Goal: Task Accomplishment & Management: Use online tool/utility

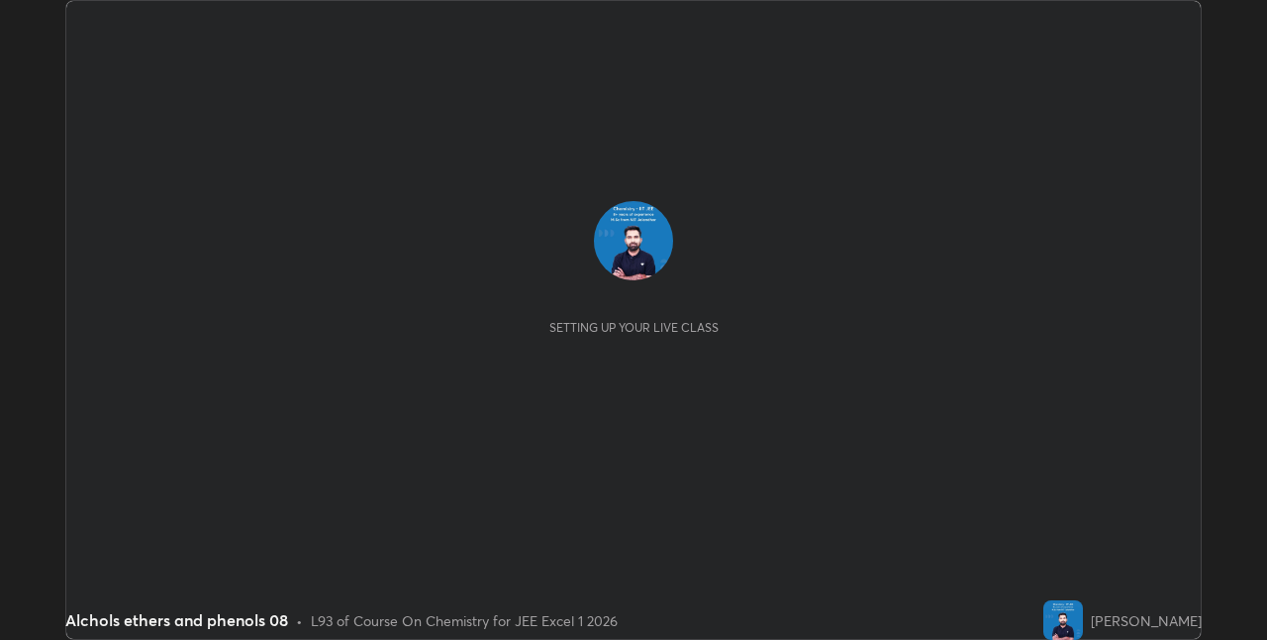
scroll to position [640, 1266]
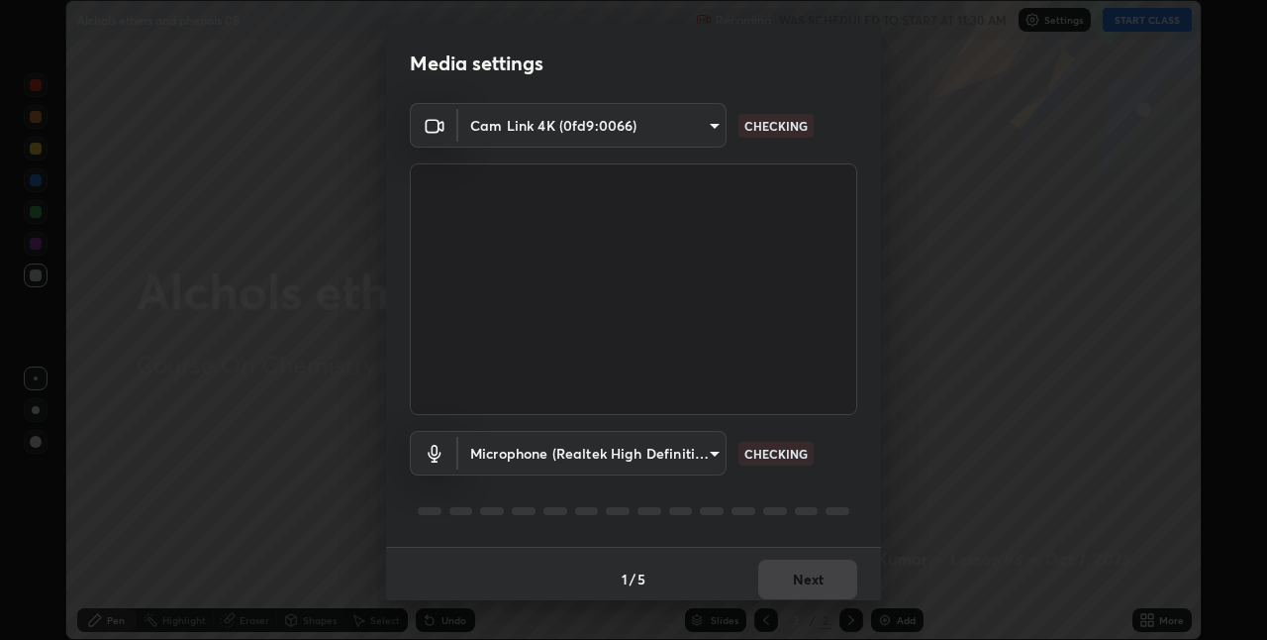
type input "75e712147918ca24a41eb6164b5846738d9e08eb627840b9f55e10290e3177b1"
type input "edabd9cc8d126c1a73767365600906e9c5a4425c76421b07867cf48dbb908c86"
click at [709, 447] on body "Erase all Alchols ethers and phenols 08 Recording WAS SCHEDULED TO START AT 11:…" at bounding box center [633, 320] width 1267 height 640
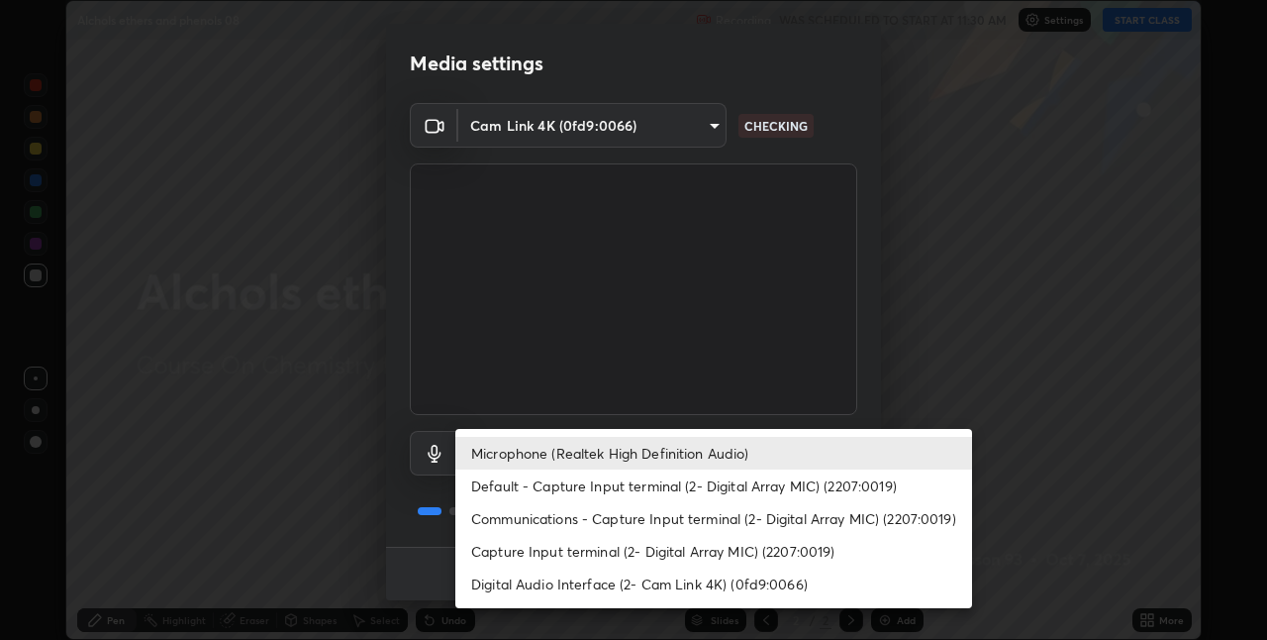
click at [678, 445] on li "Microphone (Realtek High Definition Audio)" at bounding box center [713, 453] width 517 height 33
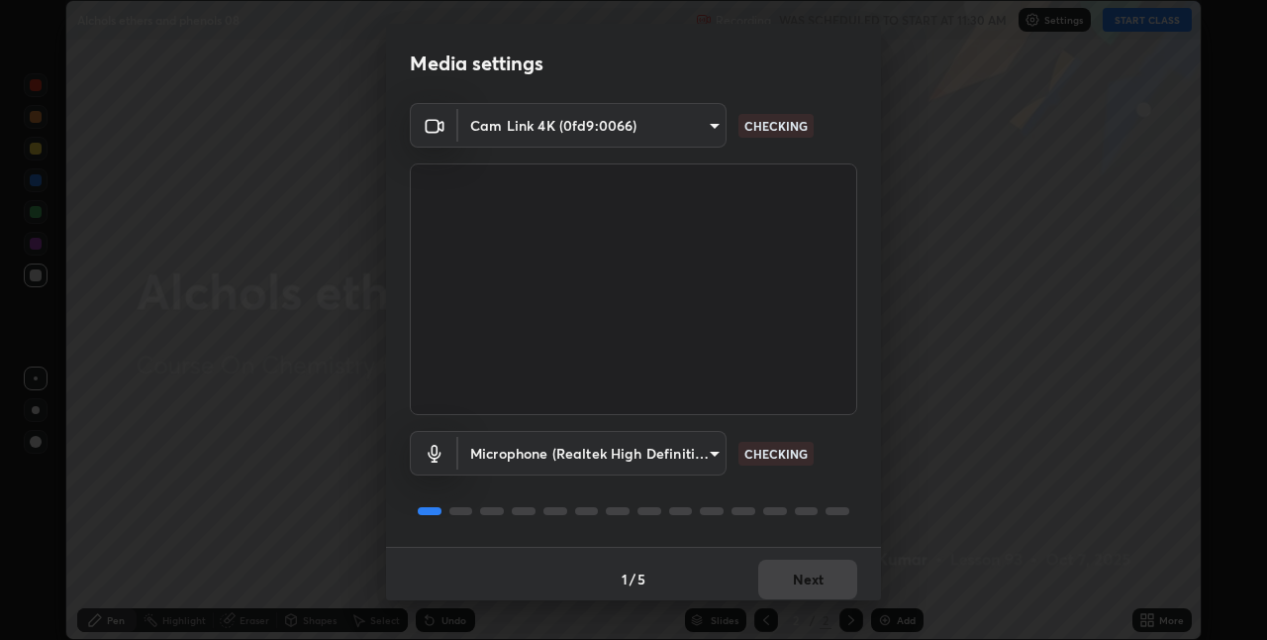
scroll to position [10, 0]
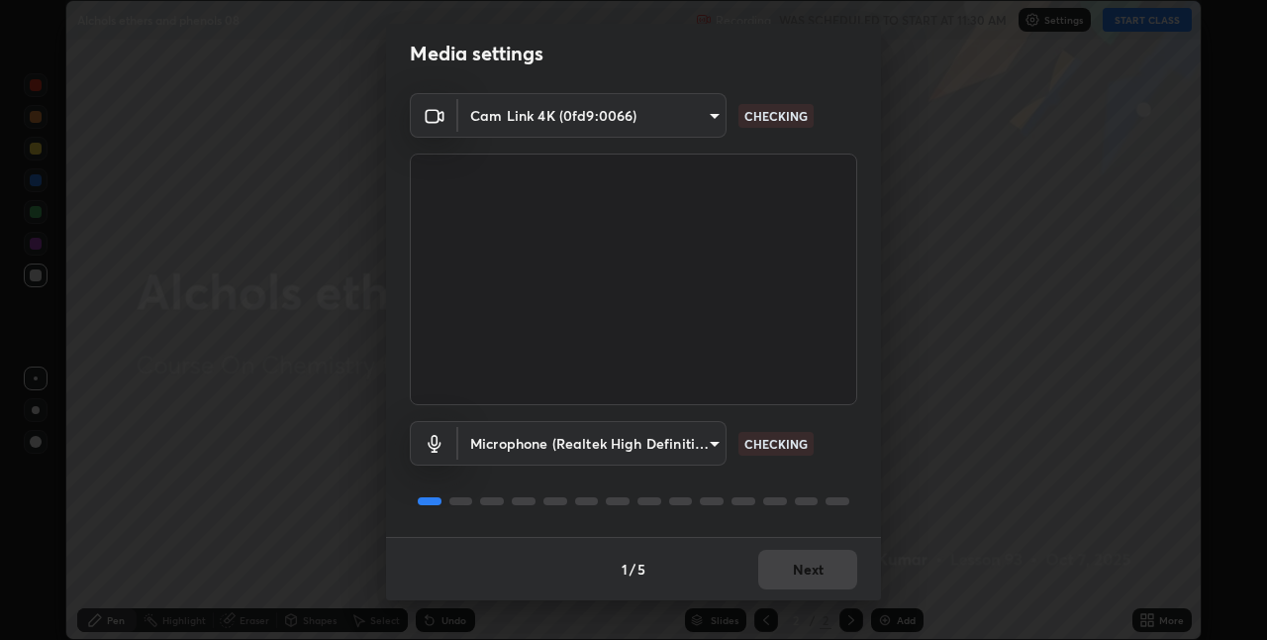
click at [808, 571] on div "1 / 5 Next" at bounding box center [633, 568] width 495 height 63
click at [813, 565] on div "1 / 5 Next" at bounding box center [633, 568] width 495 height 63
click at [805, 571] on div "1 / 5 Next" at bounding box center [633, 568] width 495 height 63
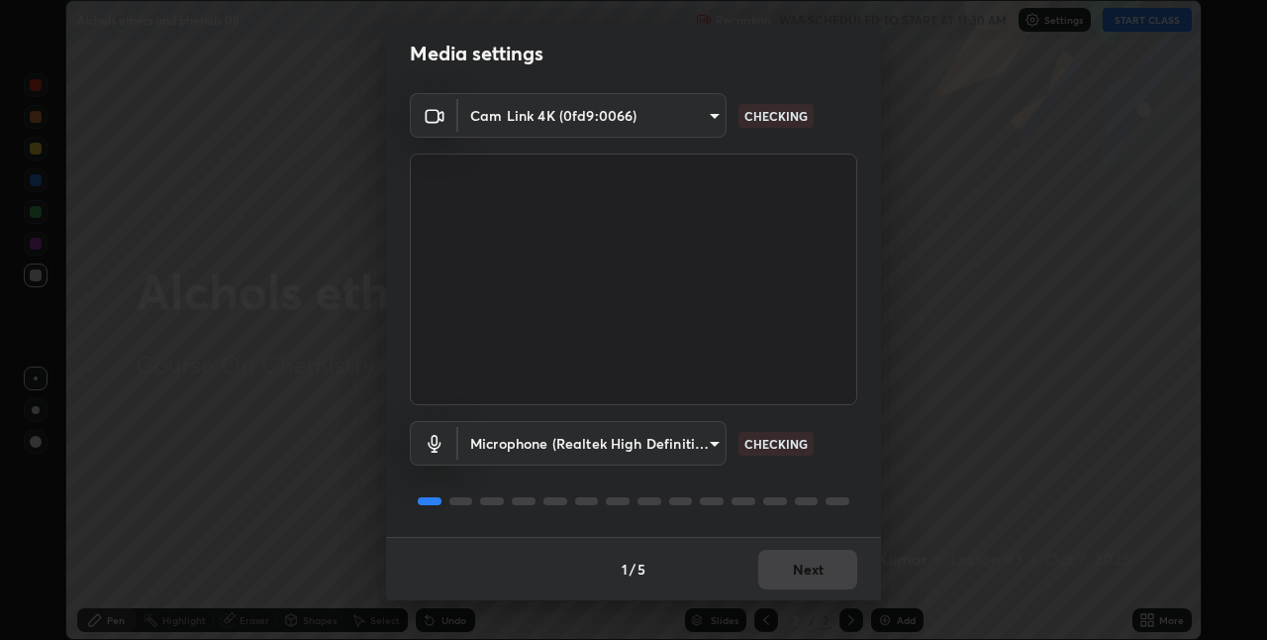
click at [806, 574] on div "1 / 5 Next" at bounding box center [633, 568] width 495 height 63
click at [809, 570] on div "1 / 5 Next" at bounding box center [633, 568] width 495 height 63
click at [815, 570] on div "1 / 5 Next" at bounding box center [633, 568] width 495 height 63
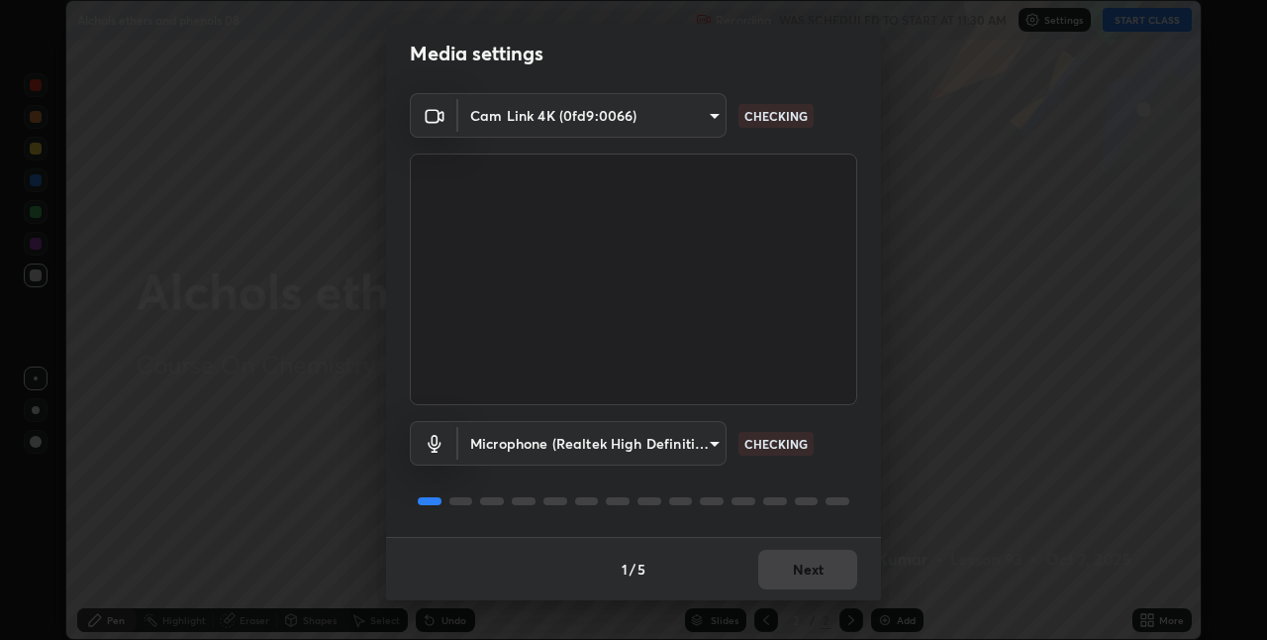
click at [815, 570] on div "1 / 5 Next" at bounding box center [633, 568] width 495 height 63
click at [823, 572] on div "1 / 5 Next" at bounding box center [633, 568] width 495 height 63
click at [811, 568] on button "Next" at bounding box center [807, 570] width 99 height 40
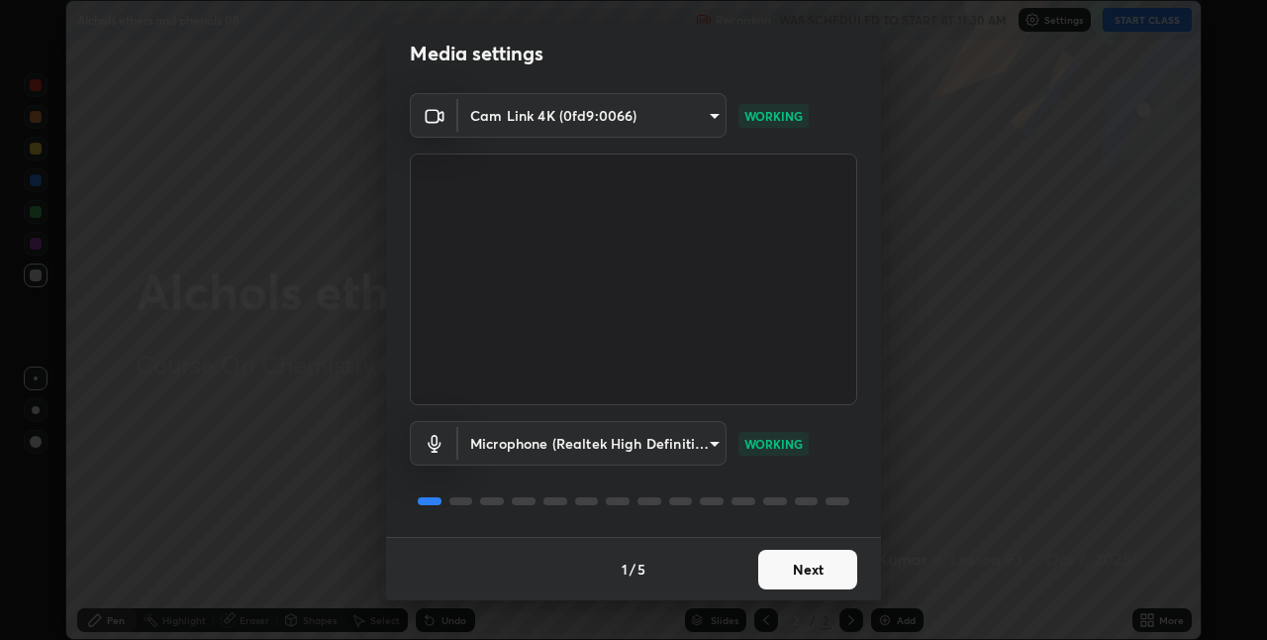
scroll to position [0, 0]
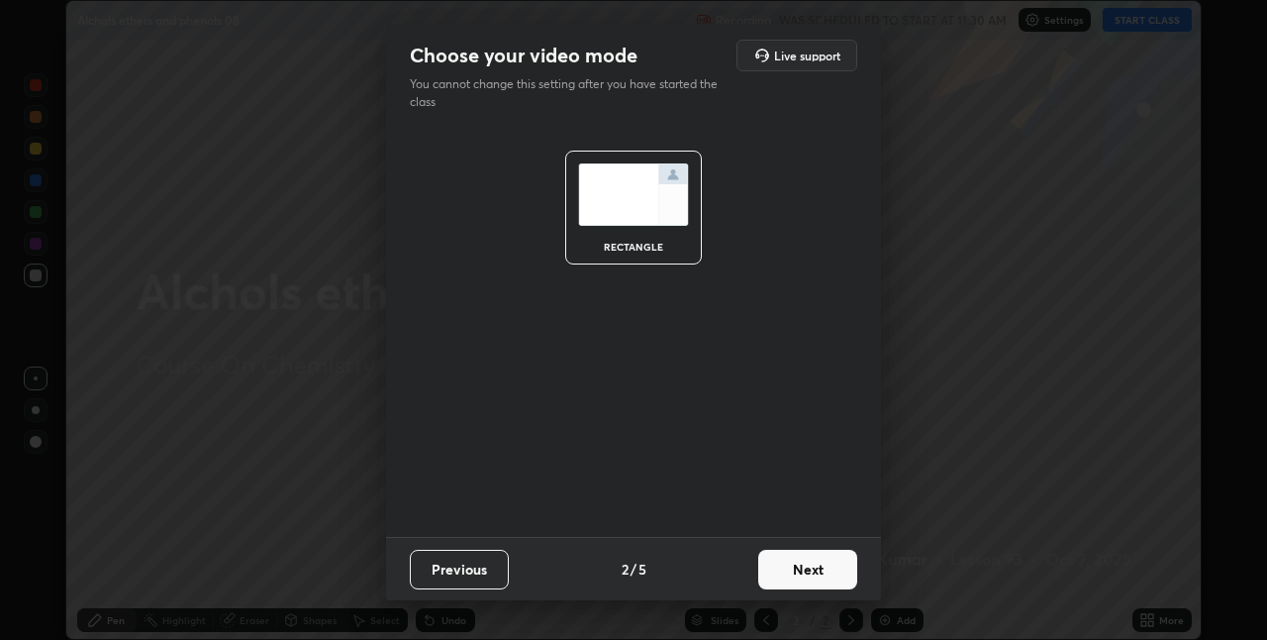
click at [811, 568] on button "Next" at bounding box center [807, 570] width 99 height 40
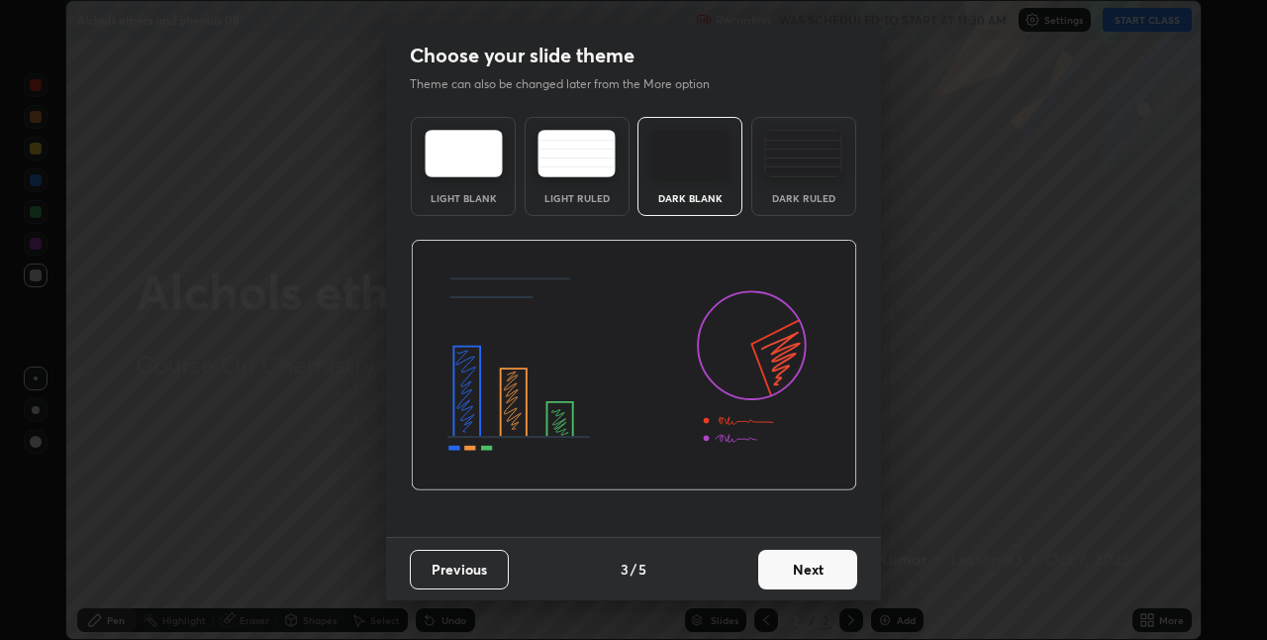
click at [834, 570] on button "Next" at bounding box center [807, 570] width 99 height 40
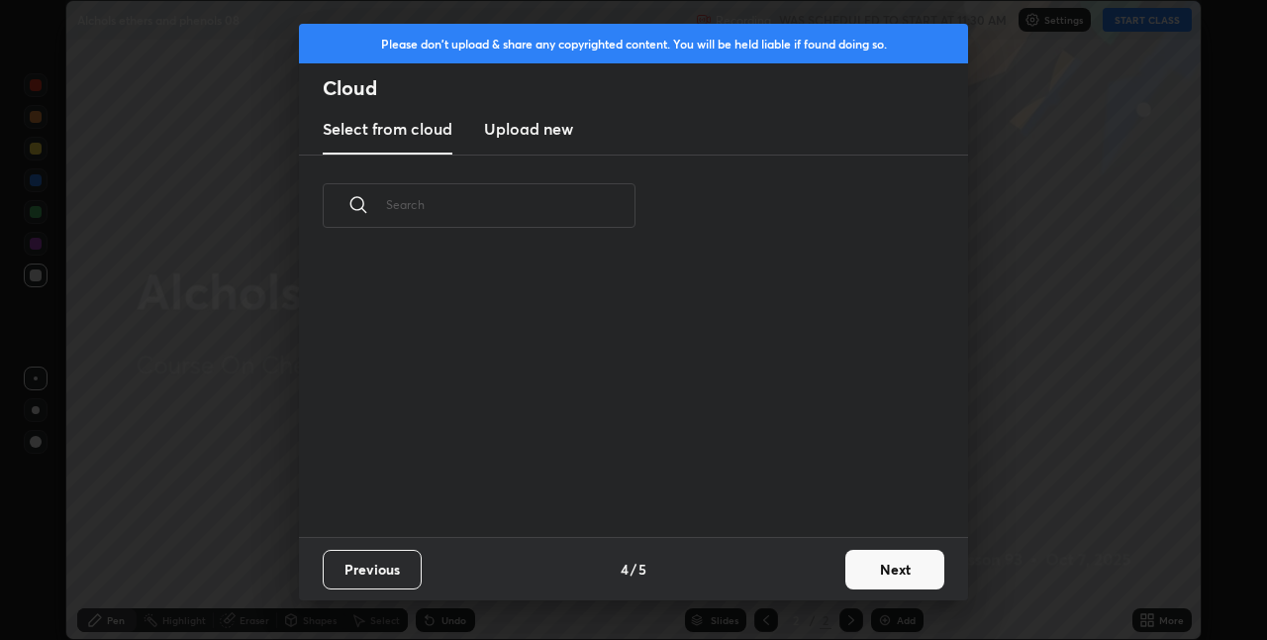
click at [867, 568] on button "Next" at bounding box center [895, 570] width 99 height 40
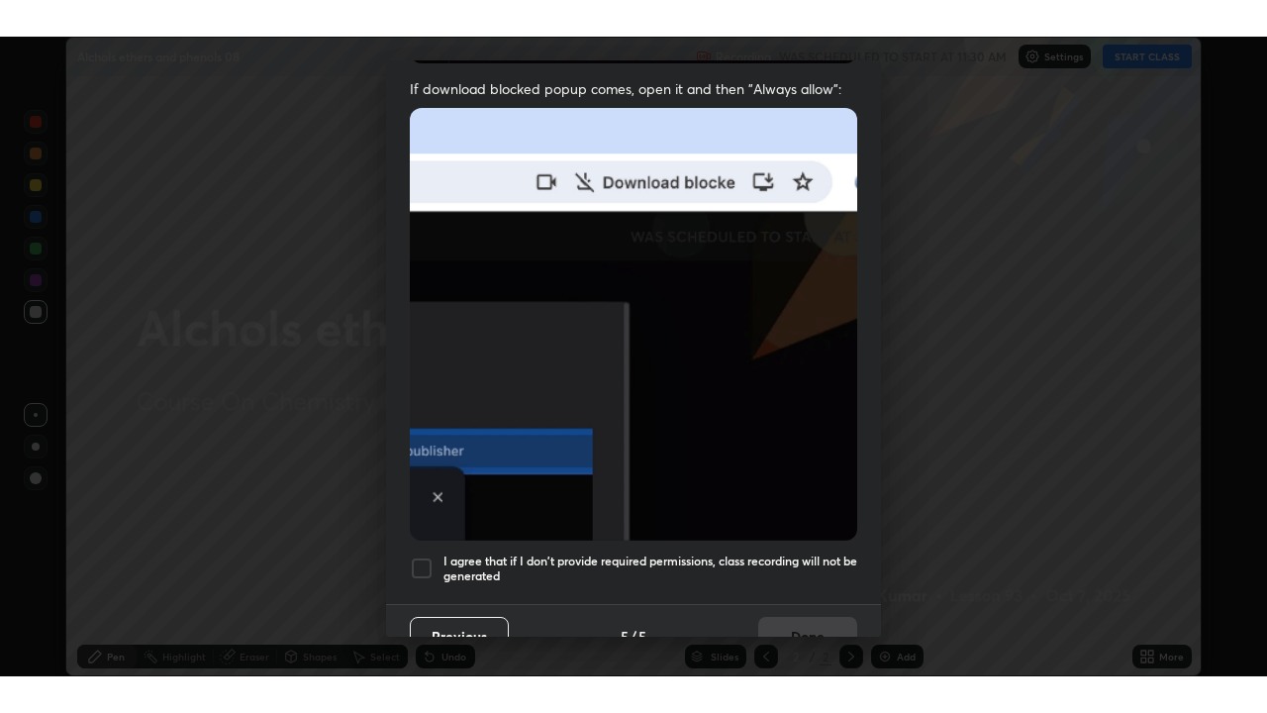
scroll to position [414, 0]
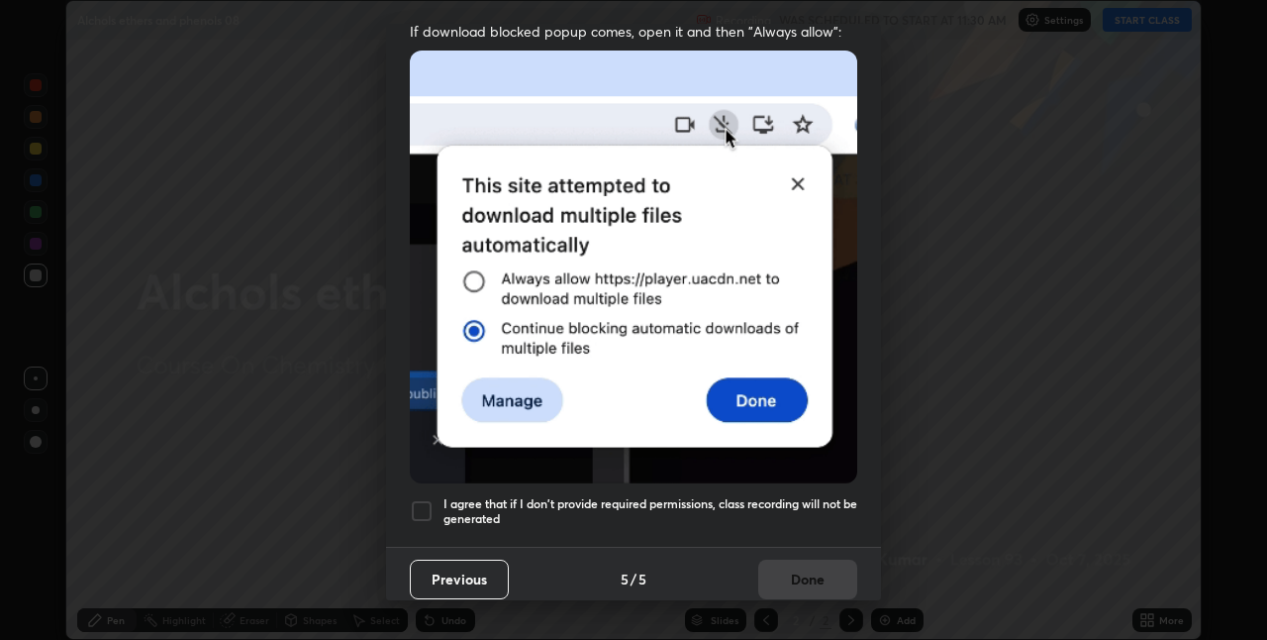
click at [427, 502] on div at bounding box center [422, 511] width 24 height 24
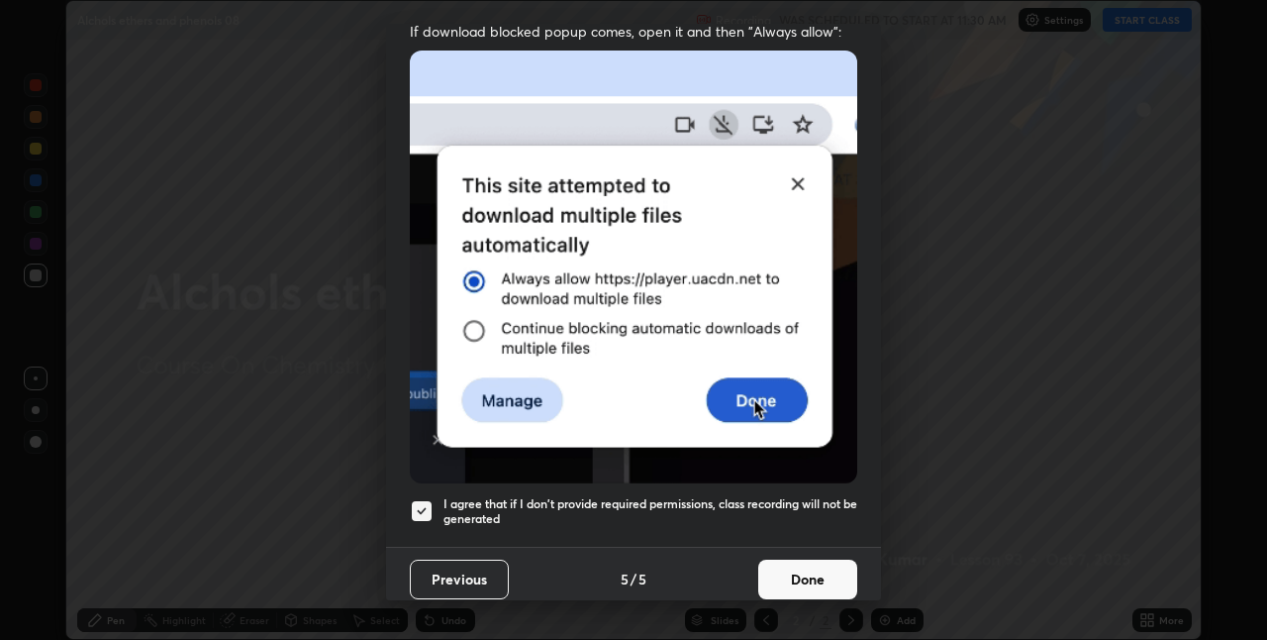
click at [774, 564] on button "Done" at bounding box center [807, 579] width 99 height 40
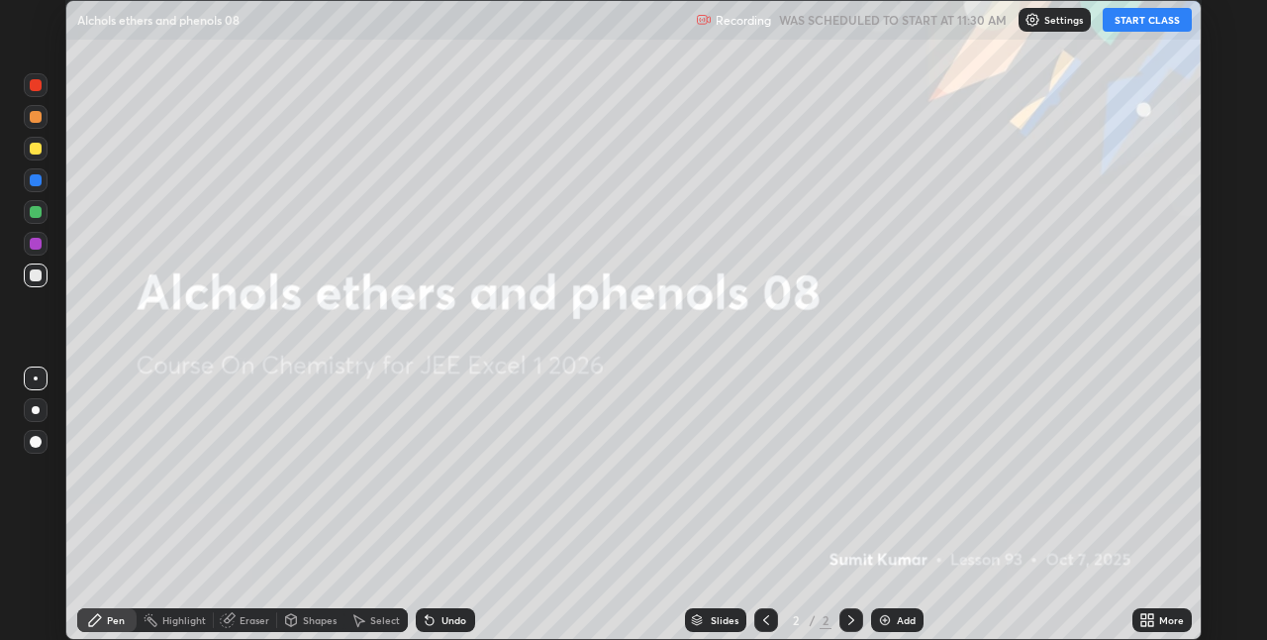
click at [879, 616] on img at bounding box center [885, 620] width 16 height 16
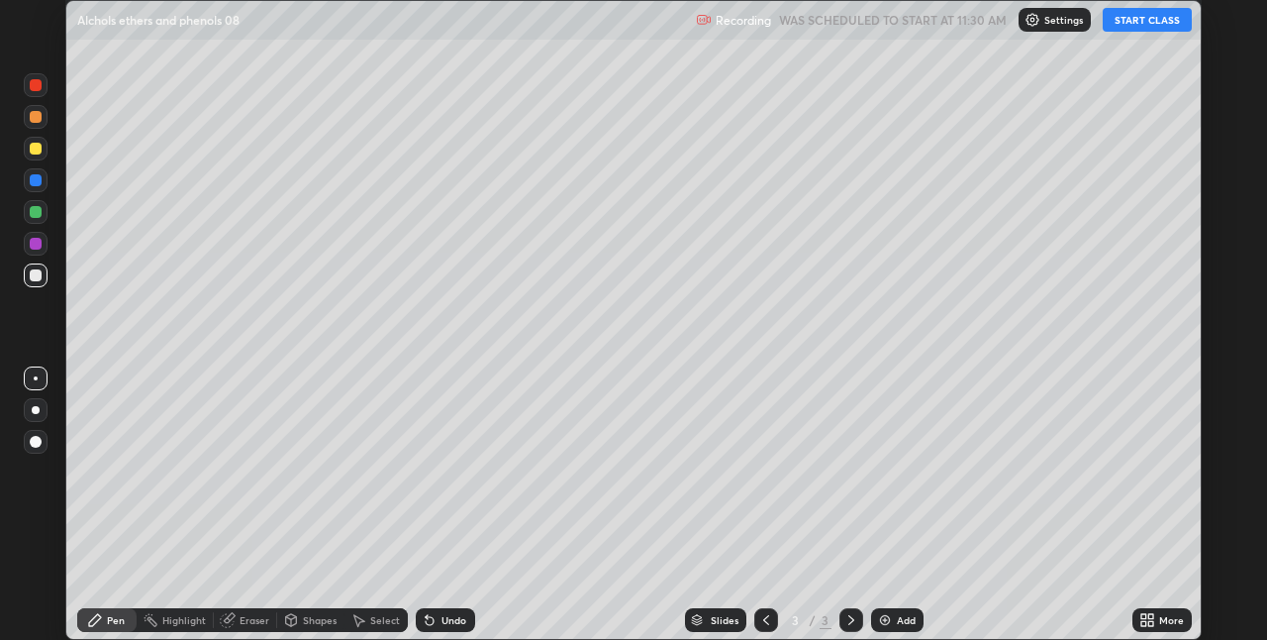
click at [1139, 22] on button "START CLASS" at bounding box center [1147, 20] width 89 height 24
click at [1147, 614] on icon at bounding box center [1148, 620] width 16 height 16
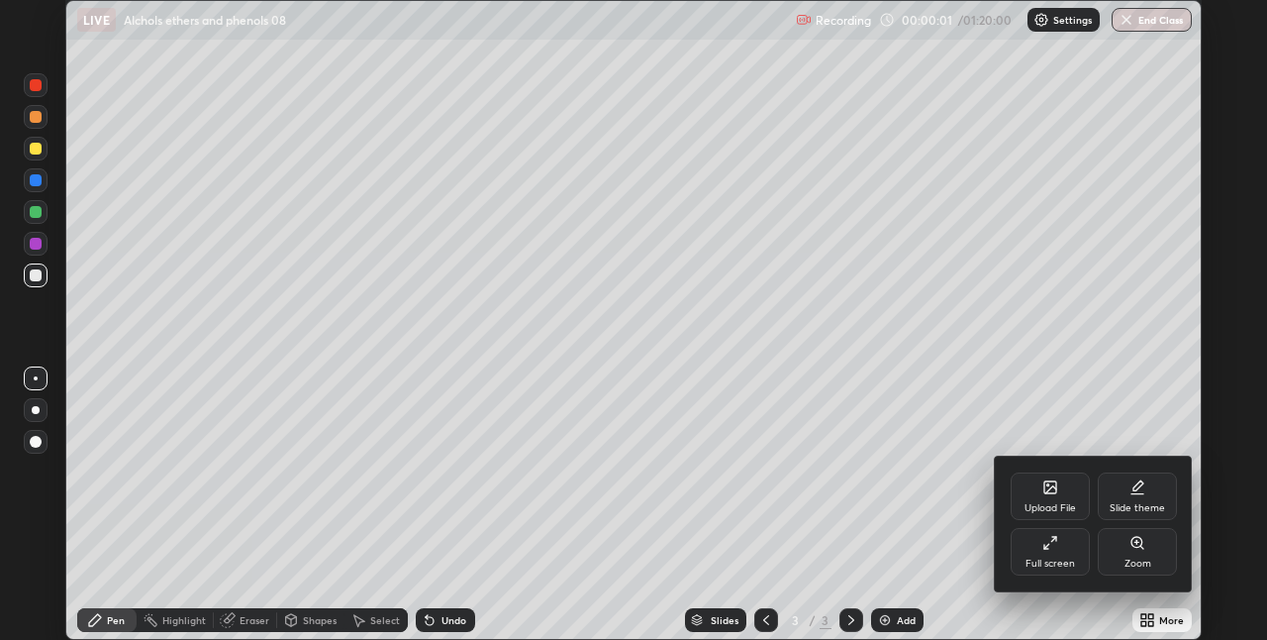
click at [1030, 545] on div "Full screen" at bounding box center [1050, 552] width 79 height 48
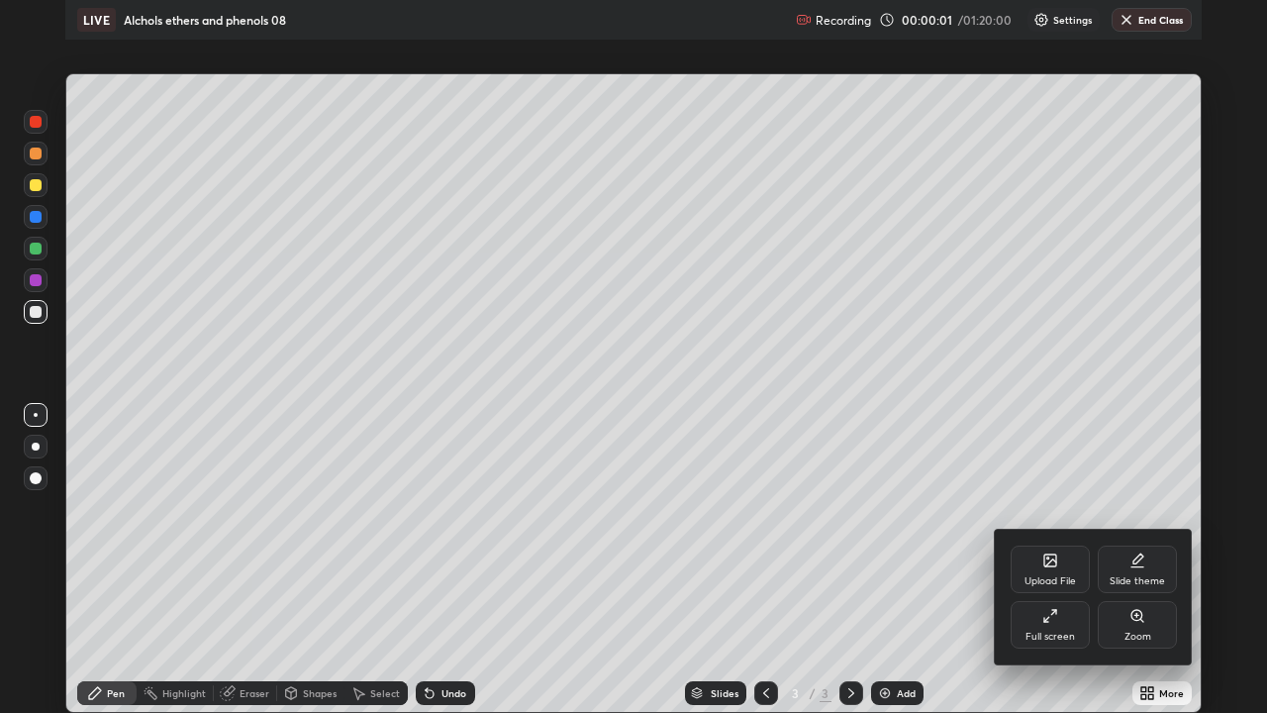
scroll to position [713, 1267]
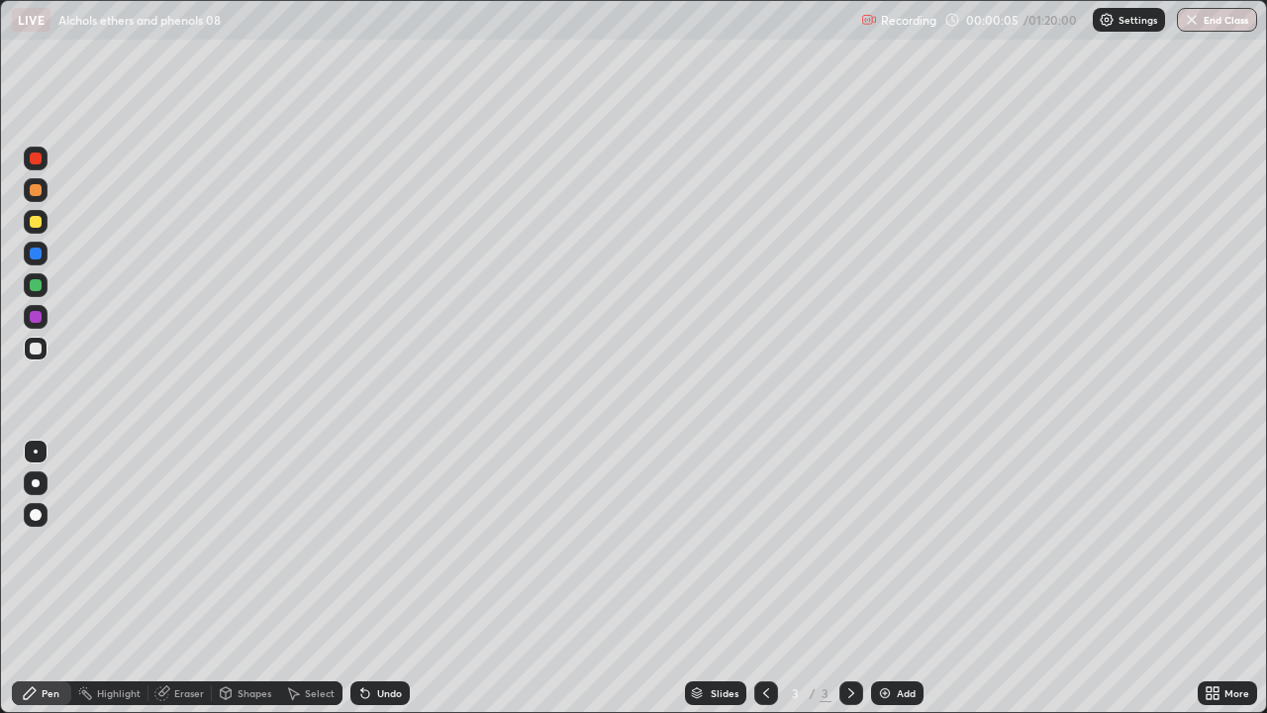
click at [33, 189] on div at bounding box center [36, 190] width 12 height 12
click at [33, 286] on div at bounding box center [36, 285] width 12 height 12
click at [26, 223] on div at bounding box center [36, 222] width 24 height 24
click at [34, 158] on div at bounding box center [36, 158] width 12 height 12
click at [890, 639] on img at bounding box center [885, 693] width 16 height 16
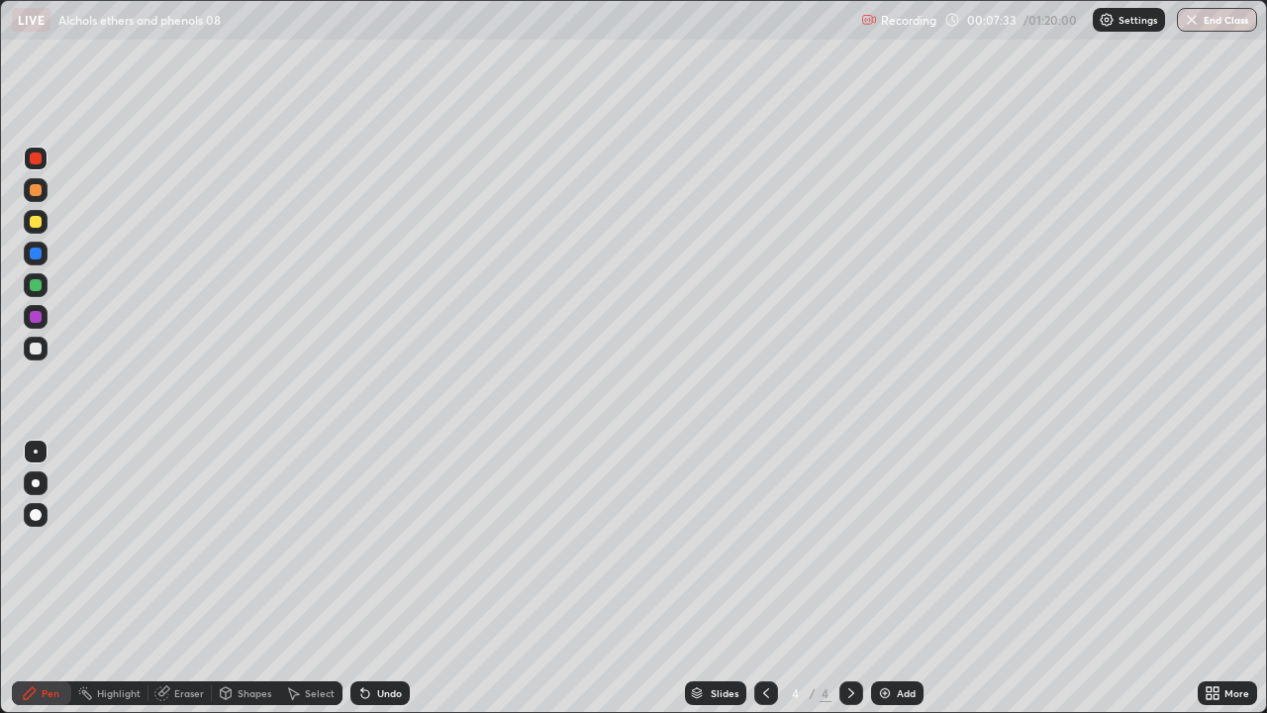
click at [764, 639] on icon at bounding box center [766, 693] width 16 height 16
click at [850, 639] on icon at bounding box center [852, 693] width 16 height 16
click at [371, 639] on div "Undo" at bounding box center [380, 693] width 59 height 24
click at [37, 349] on div at bounding box center [36, 349] width 12 height 12
click at [361, 639] on icon at bounding box center [365, 694] width 8 height 8
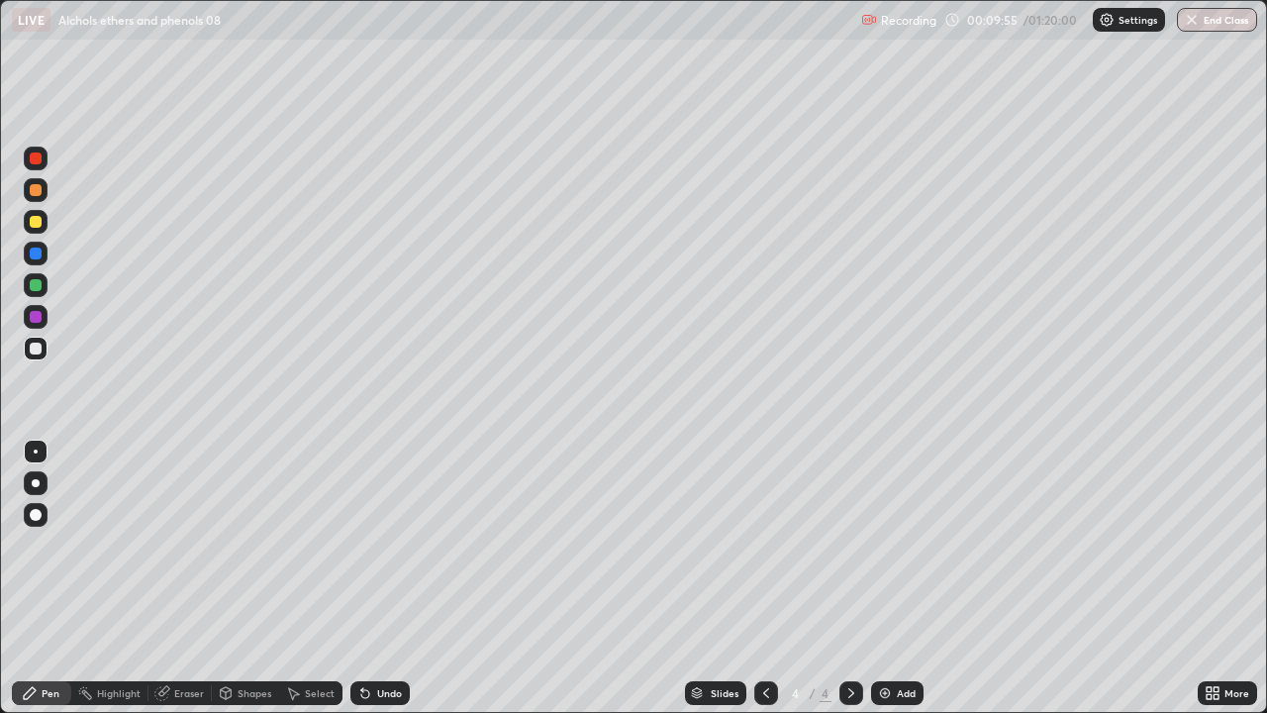
click at [361, 639] on icon at bounding box center [365, 694] width 8 height 8
click at [24, 222] on div at bounding box center [36, 222] width 24 height 24
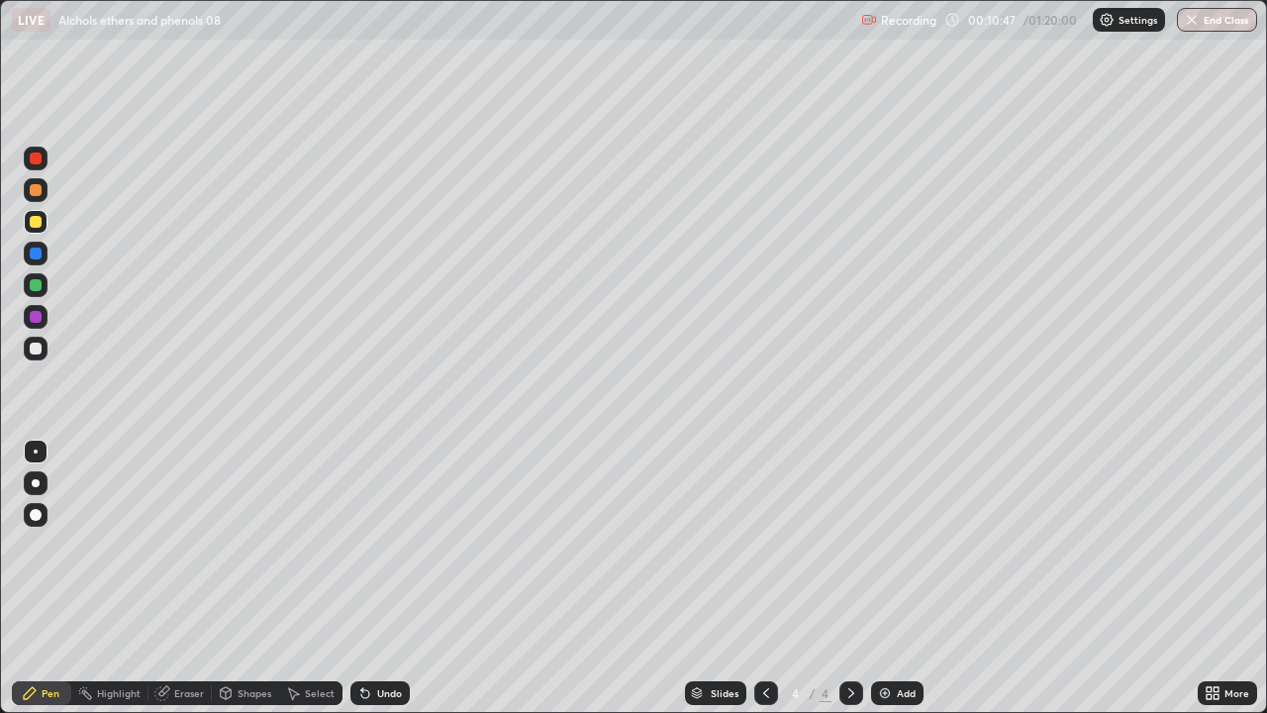
click at [32, 190] on div at bounding box center [36, 190] width 12 height 12
click at [41, 252] on div at bounding box center [36, 254] width 12 height 12
click at [43, 287] on div at bounding box center [36, 285] width 24 height 24
click at [885, 639] on img at bounding box center [885, 693] width 16 height 16
click at [28, 166] on div at bounding box center [36, 159] width 24 height 24
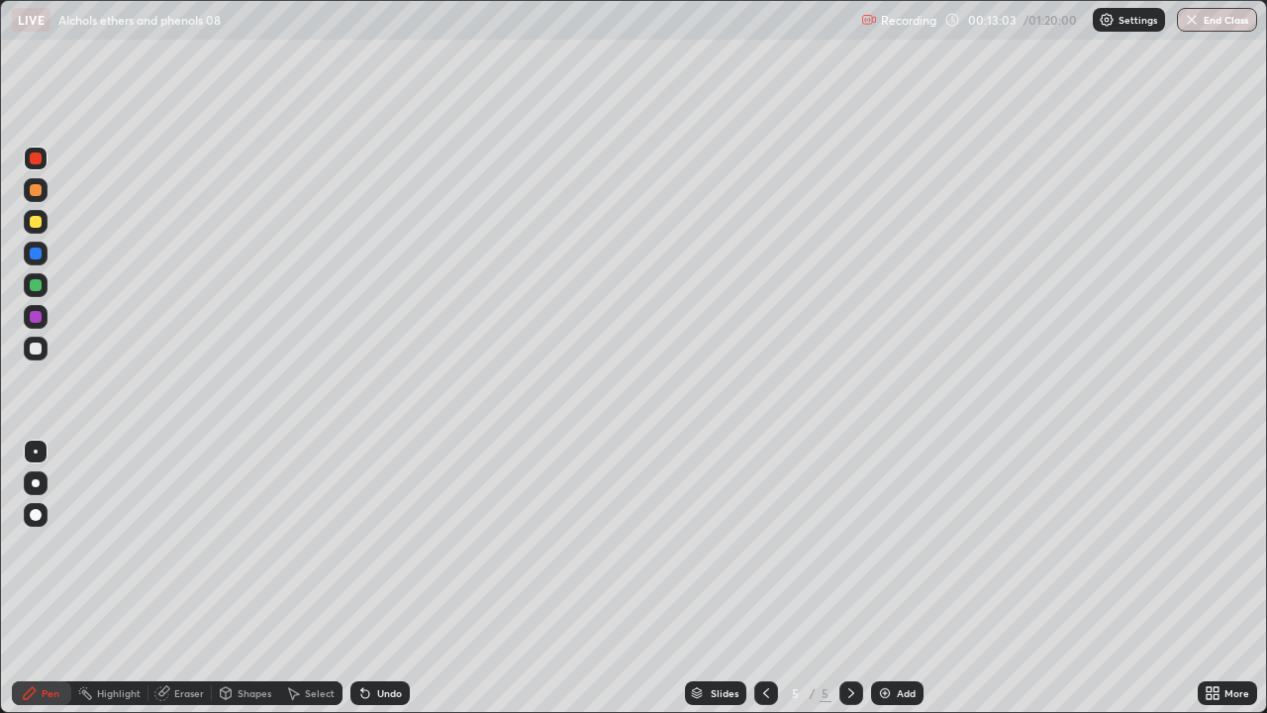
click at [24, 226] on div at bounding box center [36, 222] width 24 height 24
click at [0, 219] on div "Setting up your live class" at bounding box center [633, 356] width 1267 height 713
click at [879, 639] on img at bounding box center [885, 693] width 16 height 16
click at [764, 639] on icon at bounding box center [766, 693] width 16 height 16
click at [754, 639] on div at bounding box center [766, 693] width 24 height 24
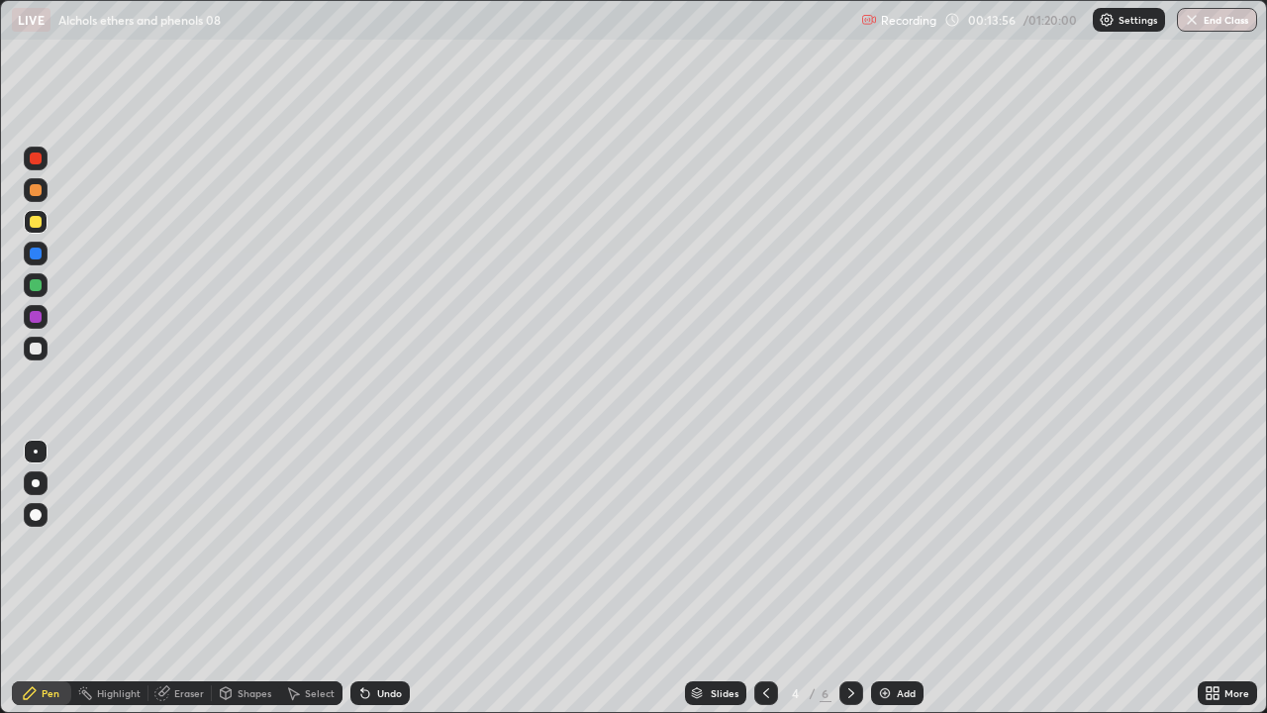
click at [754, 639] on div at bounding box center [766, 693] width 24 height 24
click at [850, 639] on icon at bounding box center [852, 693] width 16 height 16
click at [847, 639] on icon at bounding box center [852, 693] width 16 height 16
click at [850, 639] on icon at bounding box center [852, 693] width 16 height 16
click at [30, 166] on div at bounding box center [36, 159] width 24 height 24
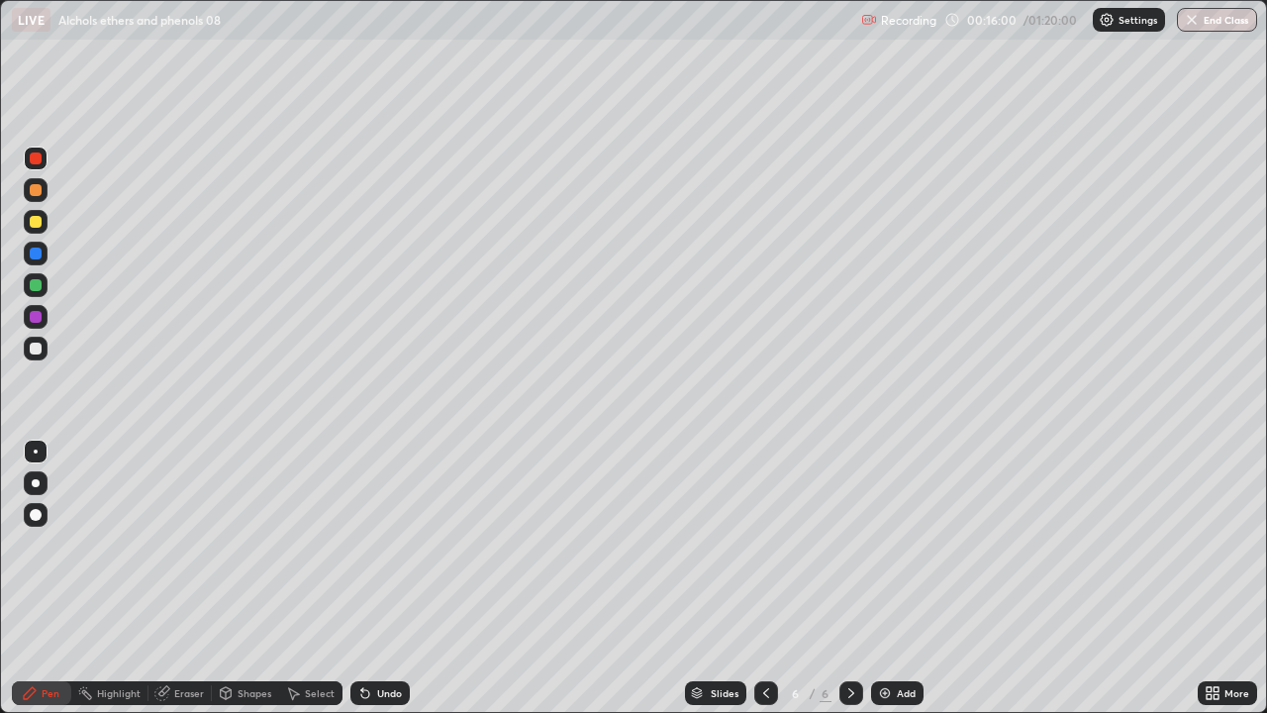
click at [24, 223] on div at bounding box center [36, 222] width 24 height 24
click at [30, 283] on div at bounding box center [36, 285] width 12 height 12
click at [30, 193] on div at bounding box center [36, 190] width 12 height 12
click at [883, 639] on img at bounding box center [885, 693] width 16 height 16
click at [28, 223] on div at bounding box center [36, 222] width 24 height 24
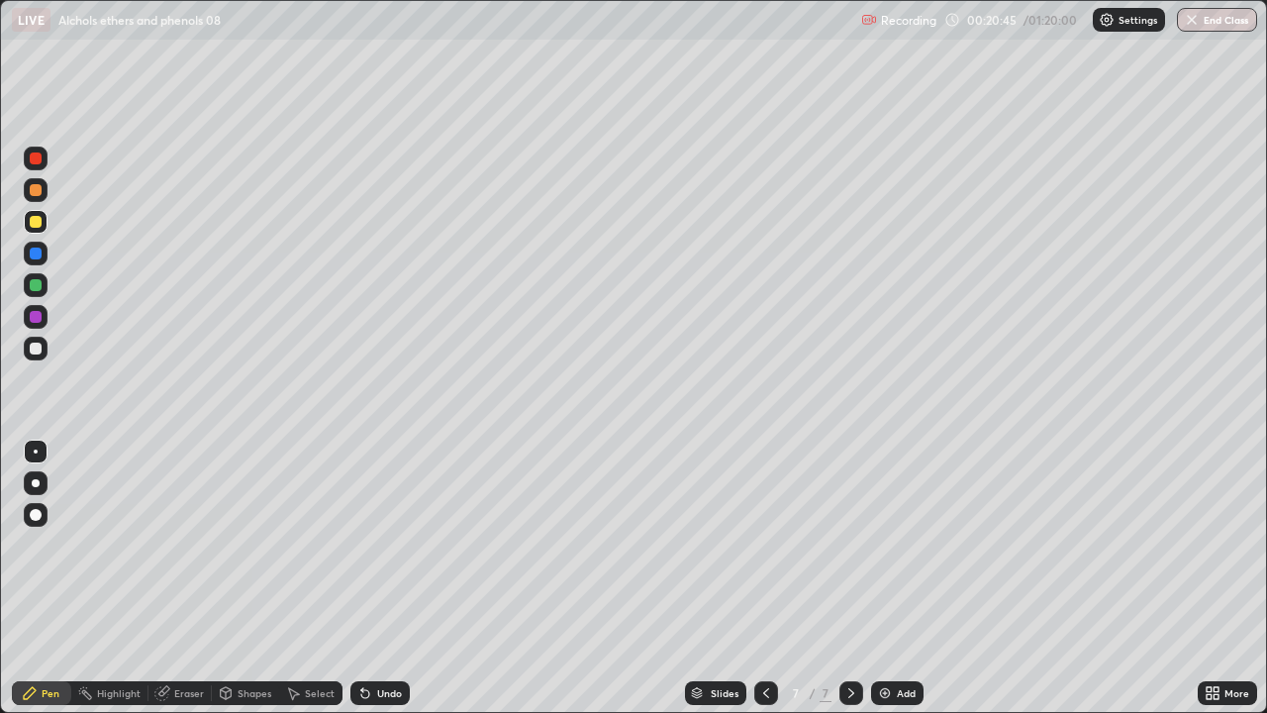
click at [33, 286] on div at bounding box center [36, 285] width 12 height 12
click at [37, 222] on div at bounding box center [36, 222] width 12 height 12
click at [361, 639] on icon at bounding box center [365, 694] width 8 height 8
click at [371, 639] on div "Undo" at bounding box center [380, 693] width 59 height 24
click at [851, 639] on div at bounding box center [852, 693] width 24 height 24
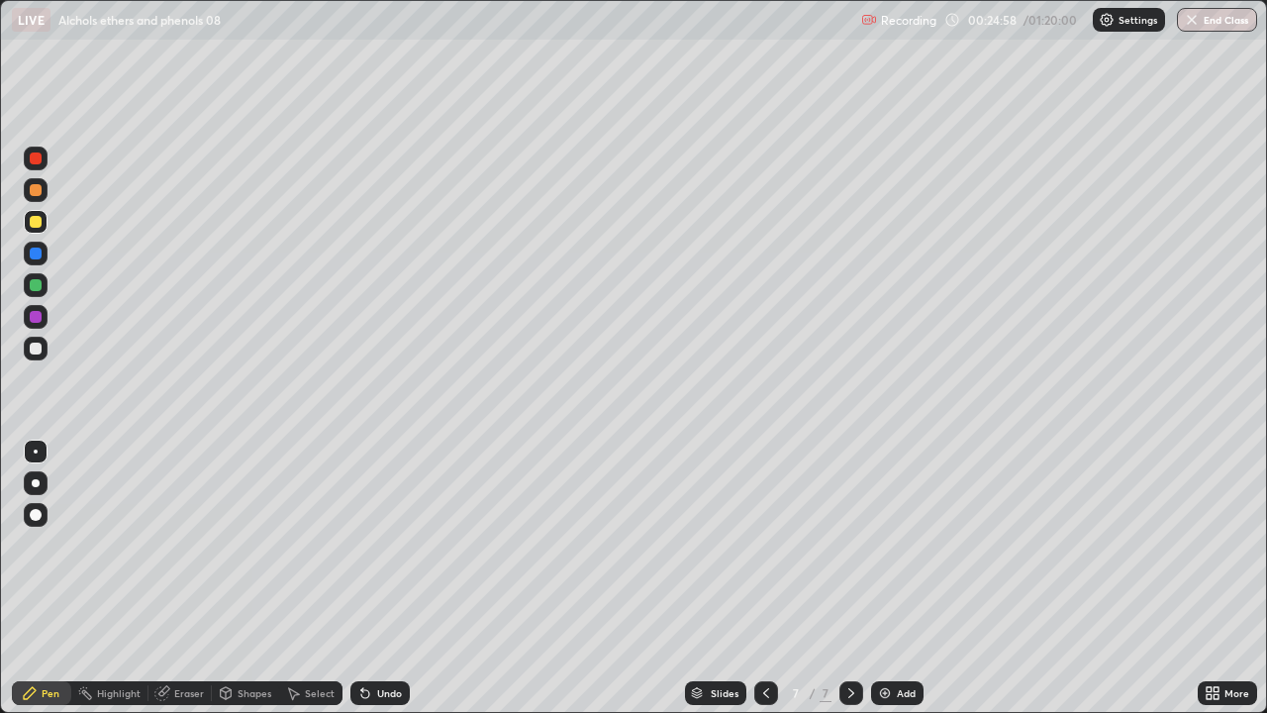
click at [894, 639] on div "Add" at bounding box center [897, 693] width 52 height 24
click at [761, 639] on icon at bounding box center [766, 693] width 16 height 16
click at [850, 639] on icon at bounding box center [852, 693] width 16 height 16
click at [37, 163] on div at bounding box center [36, 158] width 12 height 12
click at [32, 187] on div at bounding box center [36, 190] width 12 height 12
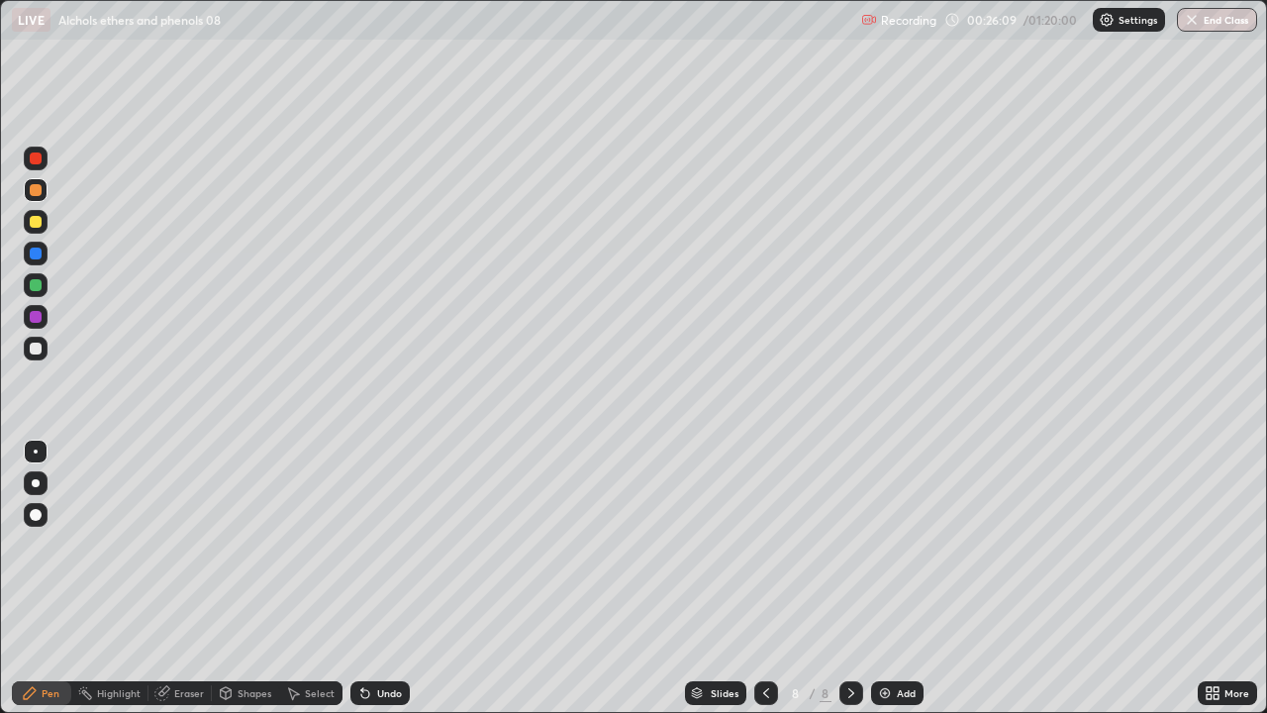
click at [29, 277] on div at bounding box center [36, 285] width 24 height 24
click at [44, 351] on div at bounding box center [36, 349] width 24 height 24
click at [26, 194] on div at bounding box center [36, 190] width 24 height 24
click at [358, 639] on icon at bounding box center [365, 693] width 16 height 16
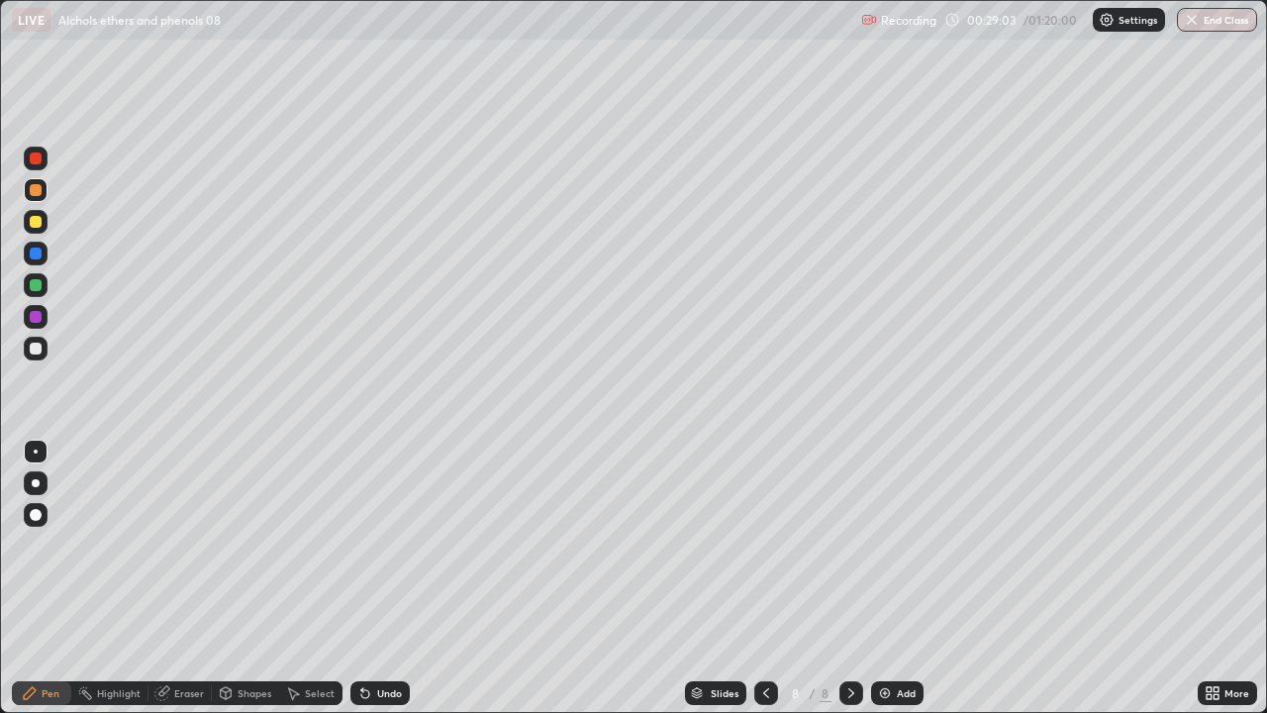
click at [362, 639] on icon at bounding box center [365, 694] width 8 height 8
click at [55, 543] on div "Erase all" at bounding box center [36, 357] width 48 height 634
click at [25, 288] on div at bounding box center [36, 285] width 24 height 24
click at [881, 639] on img at bounding box center [885, 693] width 16 height 16
click at [361, 639] on icon at bounding box center [362, 689] width 2 height 2
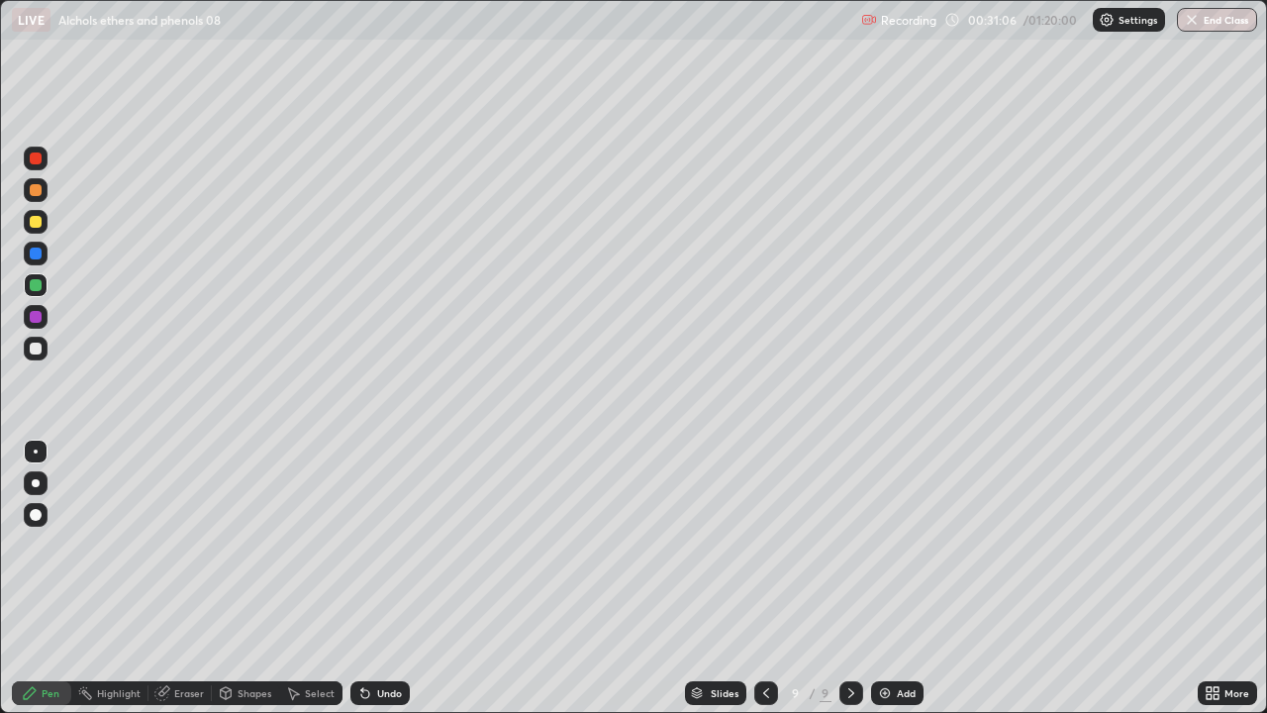
click at [362, 639] on icon at bounding box center [365, 694] width 8 height 8
click at [44, 352] on div at bounding box center [36, 349] width 24 height 24
click at [765, 639] on icon at bounding box center [766, 693] width 6 height 10
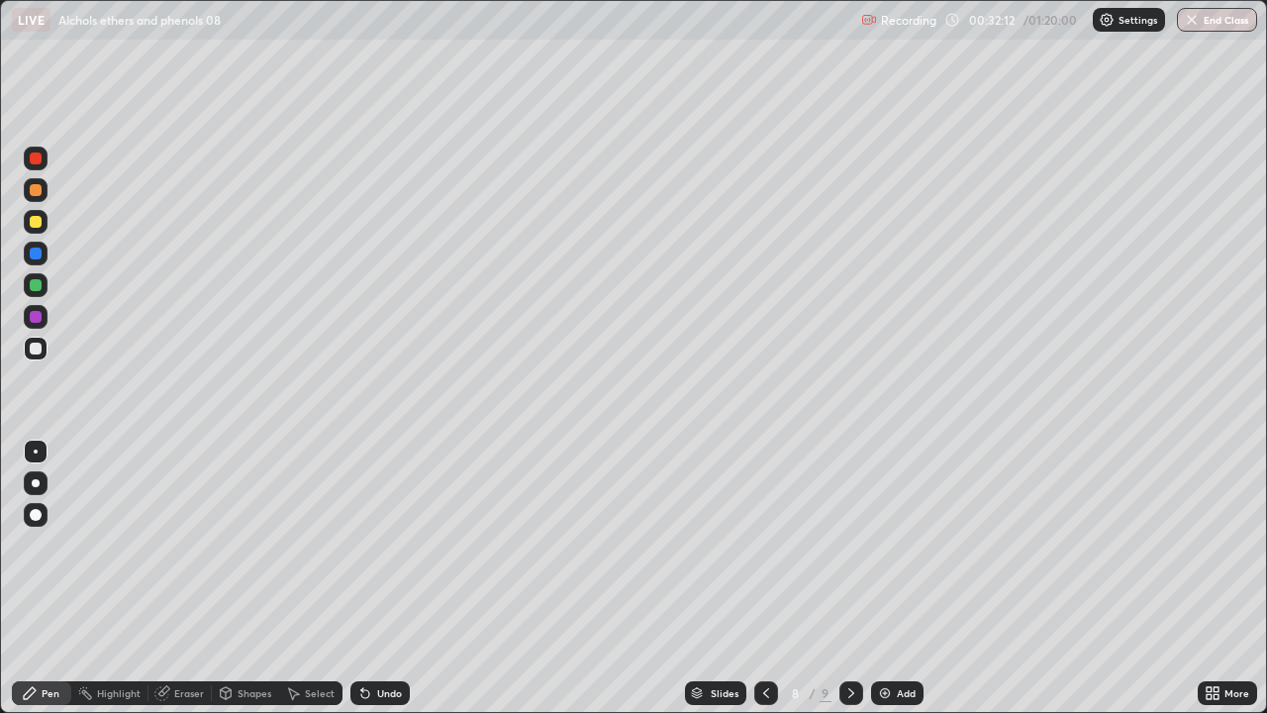
click at [850, 639] on icon at bounding box center [852, 693] width 16 height 16
click at [763, 639] on icon at bounding box center [766, 693] width 6 height 10
click at [840, 639] on div at bounding box center [852, 693] width 24 height 24
click at [362, 639] on icon at bounding box center [365, 694] width 8 height 8
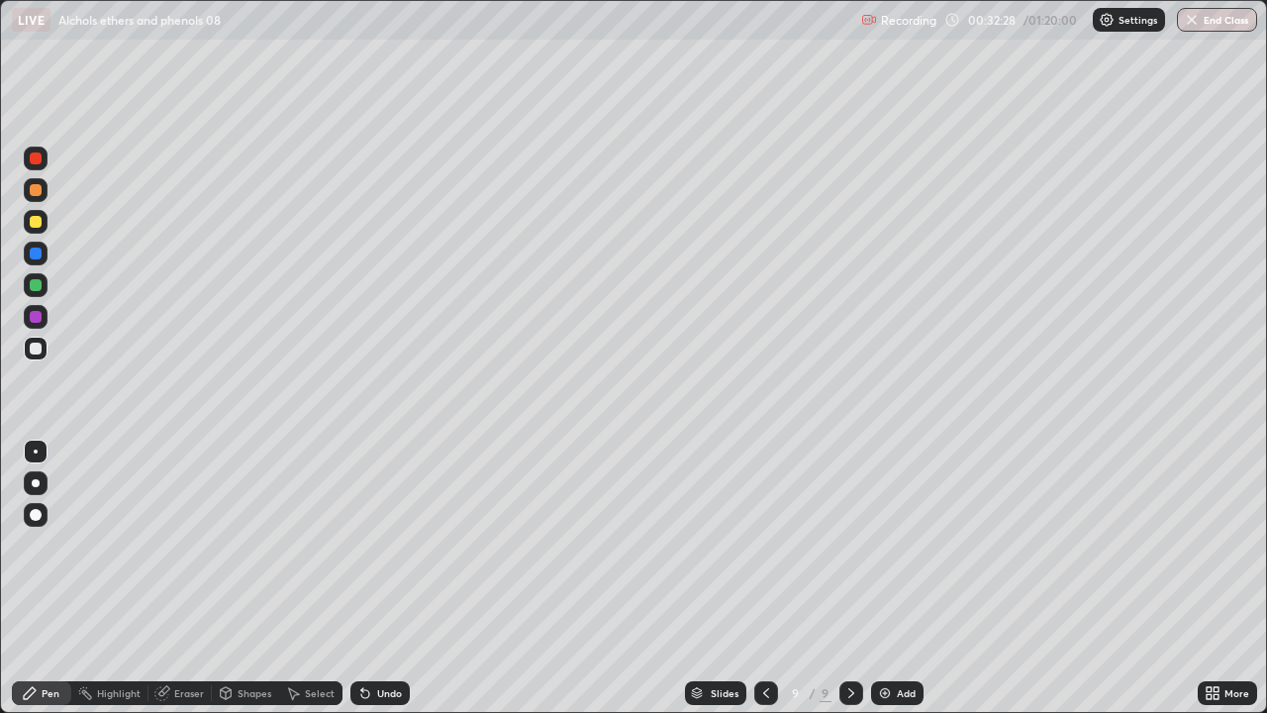
click at [362, 639] on icon at bounding box center [365, 694] width 8 height 8
click at [764, 639] on icon at bounding box center [766, 693] width 16 height 16
click at [841, 639] on div at bounding box center [852, 693] width 24 height 24
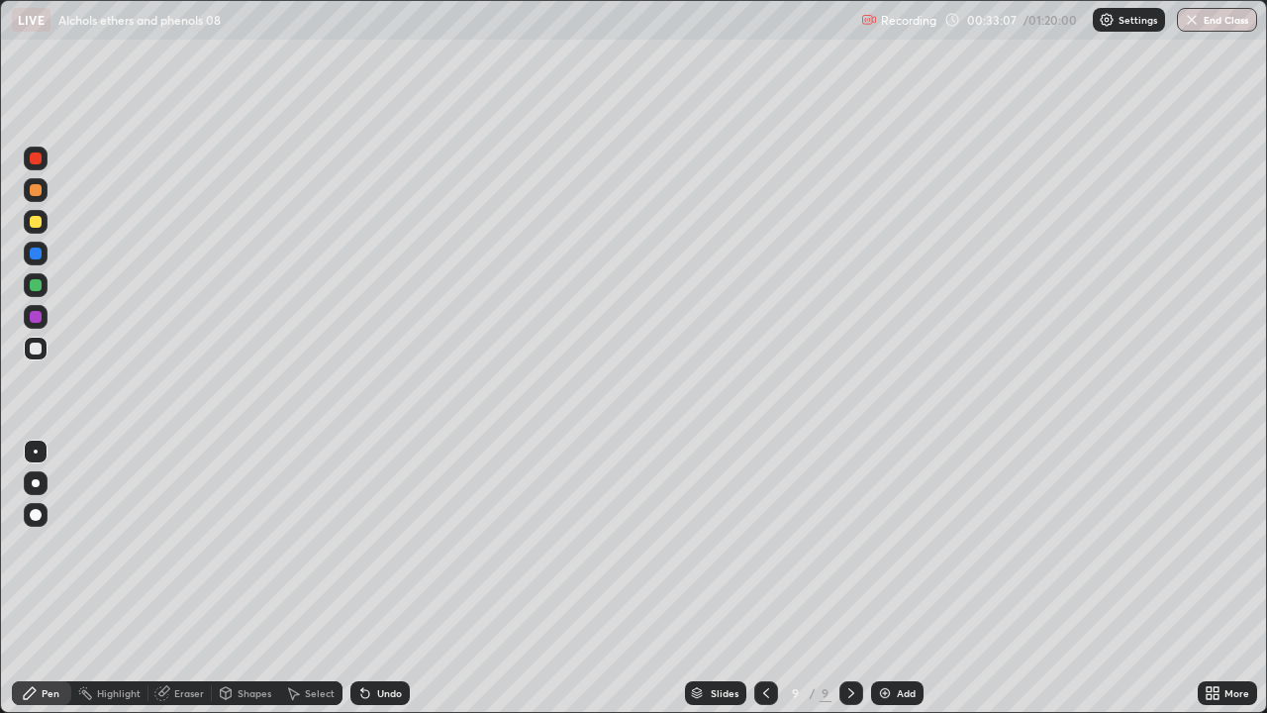
click at [26, 223] on div at bounding box center [36, 222] width 24 height 24
click at [764, 639] on icon at bounding box center [766, 693] width 16 height 16
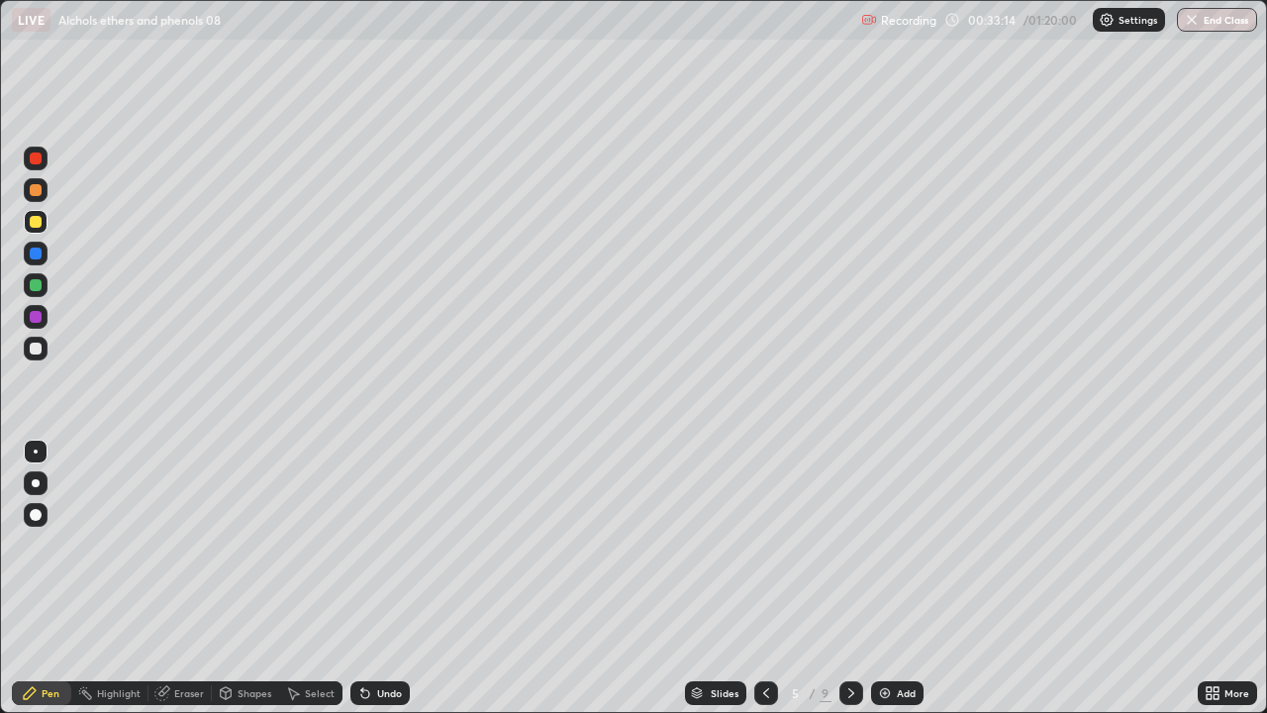
click at [764, 639] on icon at bounding box center [766, 693] width 16 height 16
click at [857, 639] on div at bounding box center [852, 693] width 24 height 24
click at [858, 639] on div at bounding box center [852, 693] width 24 height 24
click at [857, 639] on div at bounding box center [852, 693] width 24 height 24
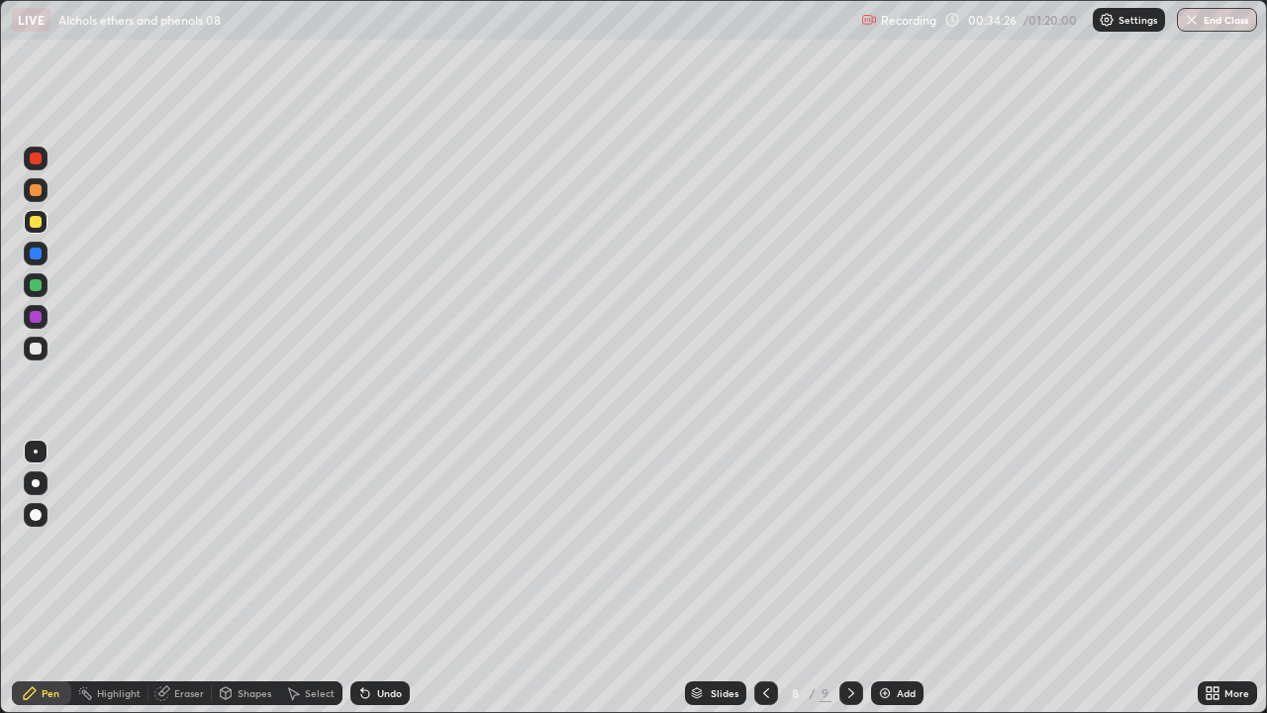
click at [858, 639] on div at bounding box center [852, 693] width 24 height 40
click at [857, 639] on div at bounding box center [852, 693] width 24 height 24
click at [763, 639] on icon at bounding box center [766, 693] width 16 height 16
click at [851, 639] on icon at bounding box center [852, 693] width 16 height 16
click at [766, 639] on icon at bounding box center [766, 693] width 16 height 16
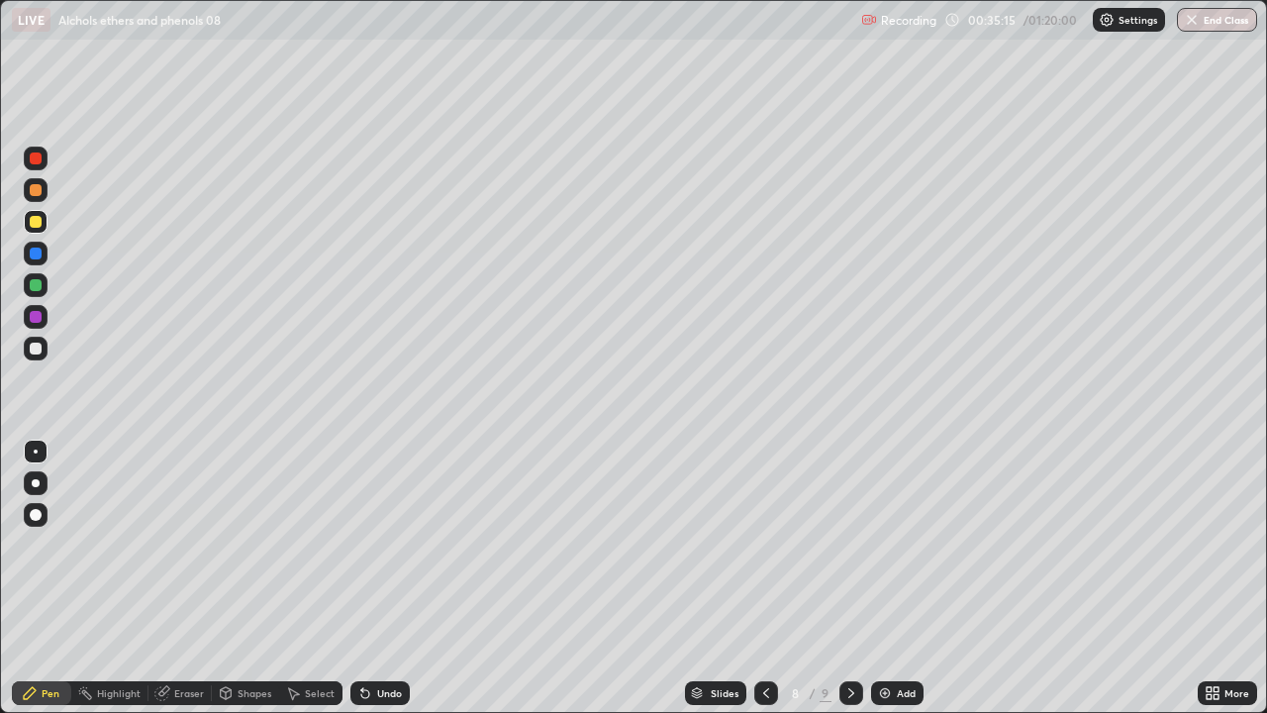
click at [852, 639] on icon at bounding box center [852, 693] width 16 height 16
click at [880, 639] on img at bounding box center [885, 693] width 16 height 16
click at [754, 639] on div at bounding box center [766, 693] width 24 height 24
click at [25, 160] on div at bounding box center [36, 159] width 24 height 24
click at [851, 639] on icon at bounding box center [852, 693] width 16 height 16
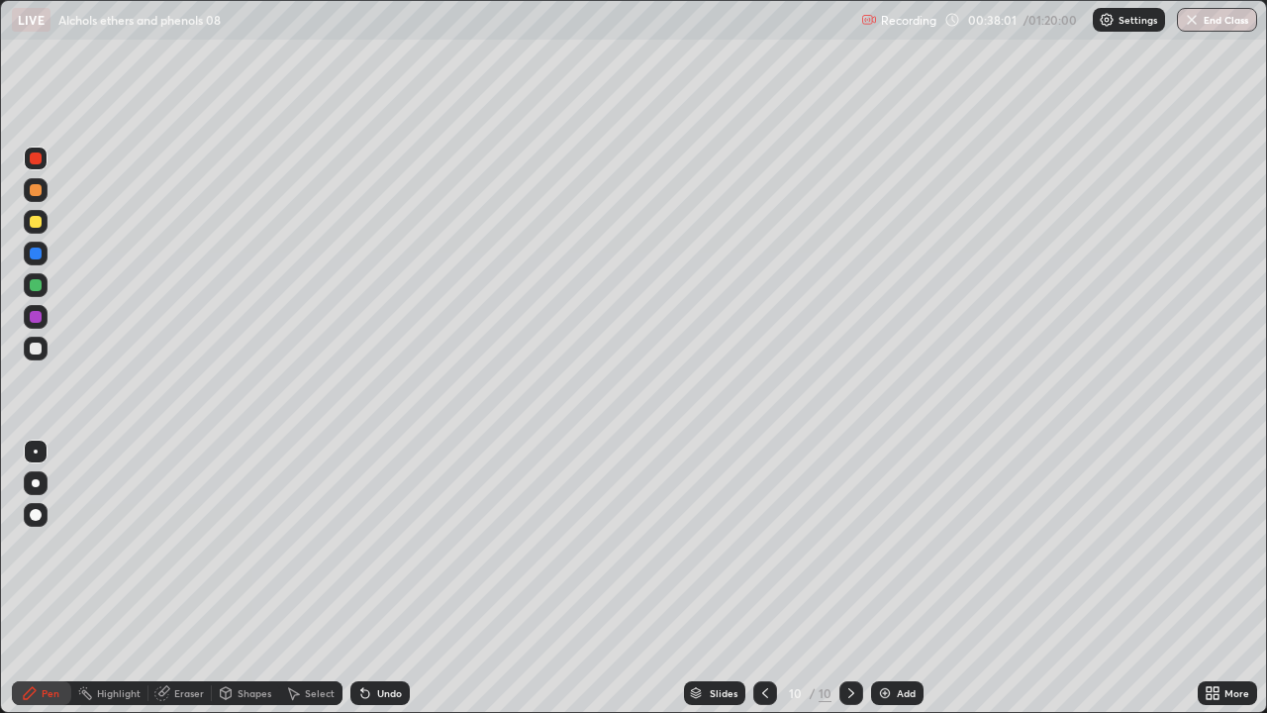
click at [34, 222] on div at bounding box center [36, 222] width 12 height 12
click at [37, 162] on div at bounding box center [36, 158] width 12 height 12
click at [34, 316] on div at bounding box center [36, 317] width 12 height 12
click at [25, 190] on div at bounding box center [36, 190] width 24 height 24
click at [889, 639] on img at bounding box center [885, 693] width 16 height 16
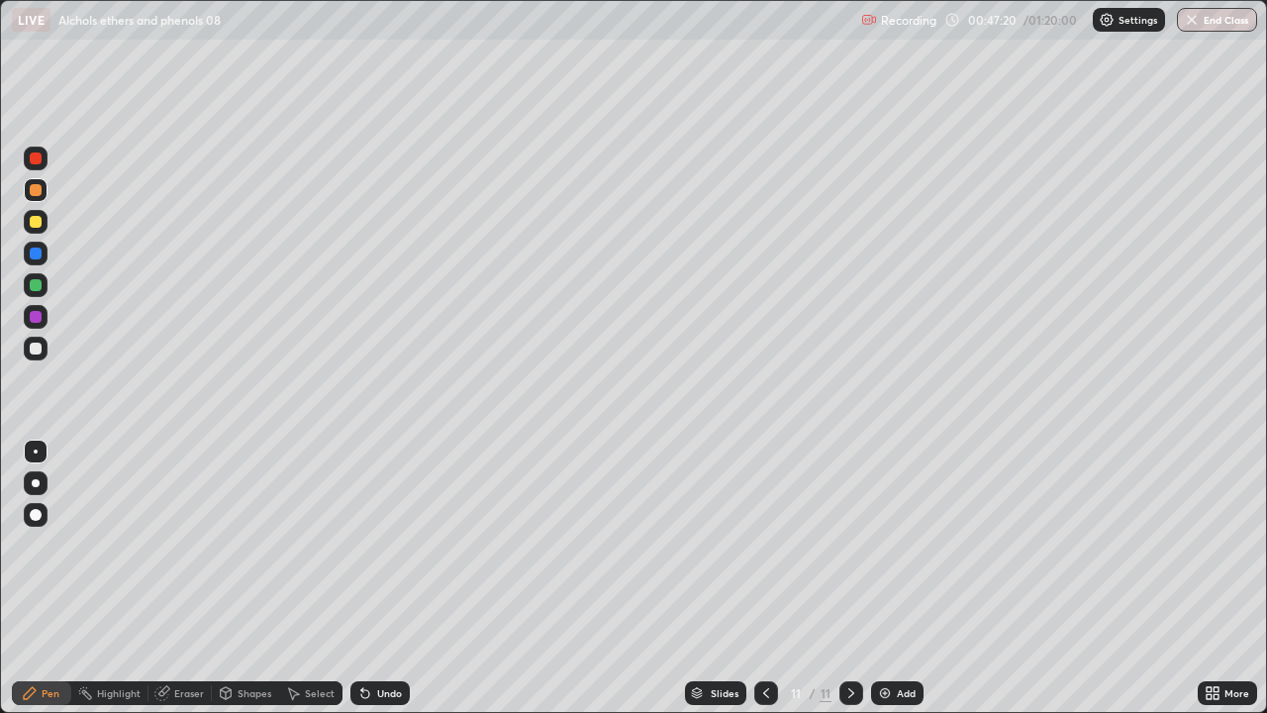
click at [27, 221] on div at bounding box center [36, 222] width 24 height 24
click at [34, 285] on div at bounding box center [36, 285] width 12 height 12
click at [24, 222] on div at bounding box center [36, 222] width 24 height 24
click at [395, 639] on div "Undo" at bounding box center [389, 693] width 25 height 10
click at [44, 346] on div at bounding box center [36, 349] width 24 height 24
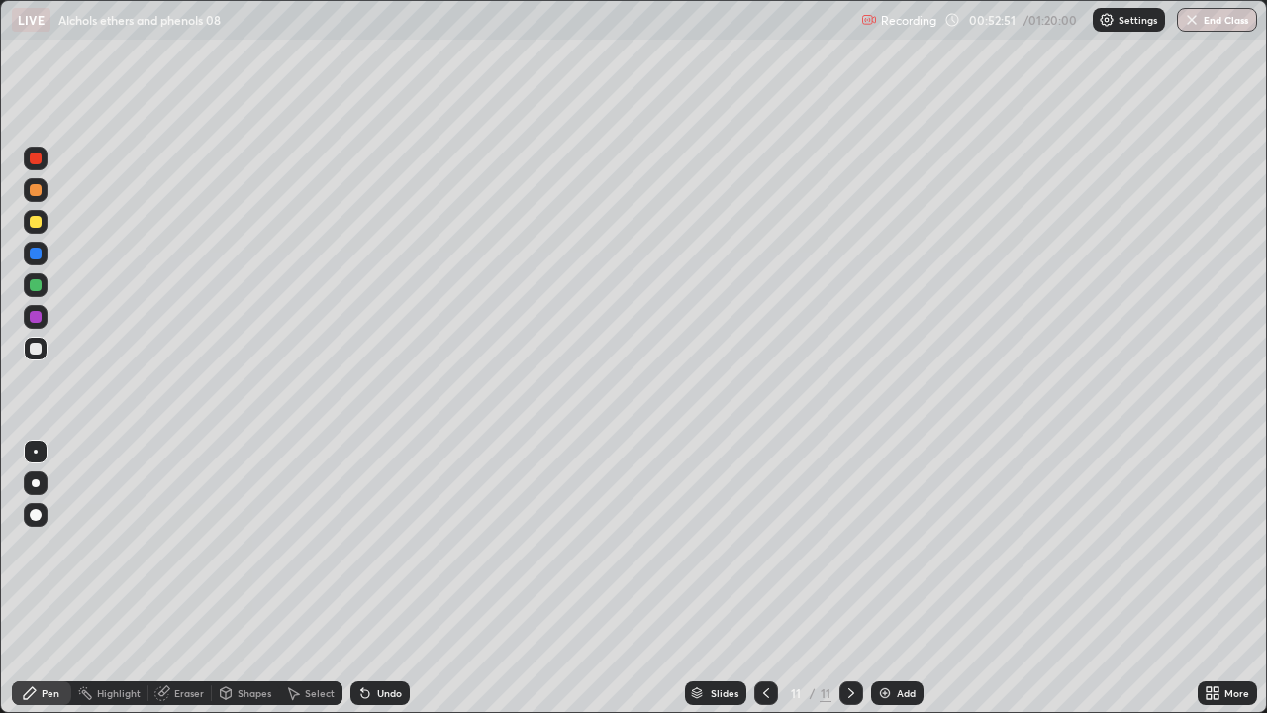
click at [36, 188] on div at bounding box center [36, 190] width 12 height 12
click at [34, 162] on div at bounding box center [36, 158] width 12 height 12
click at [878, 639] on img at bounding box center [885, 693] width 16 height 16
click at [764, 639] on icon at bounding box center [766, 693] width 16 height 16
click at [847, 639] on icon at bounding box center [852, 693] width 16 height 16
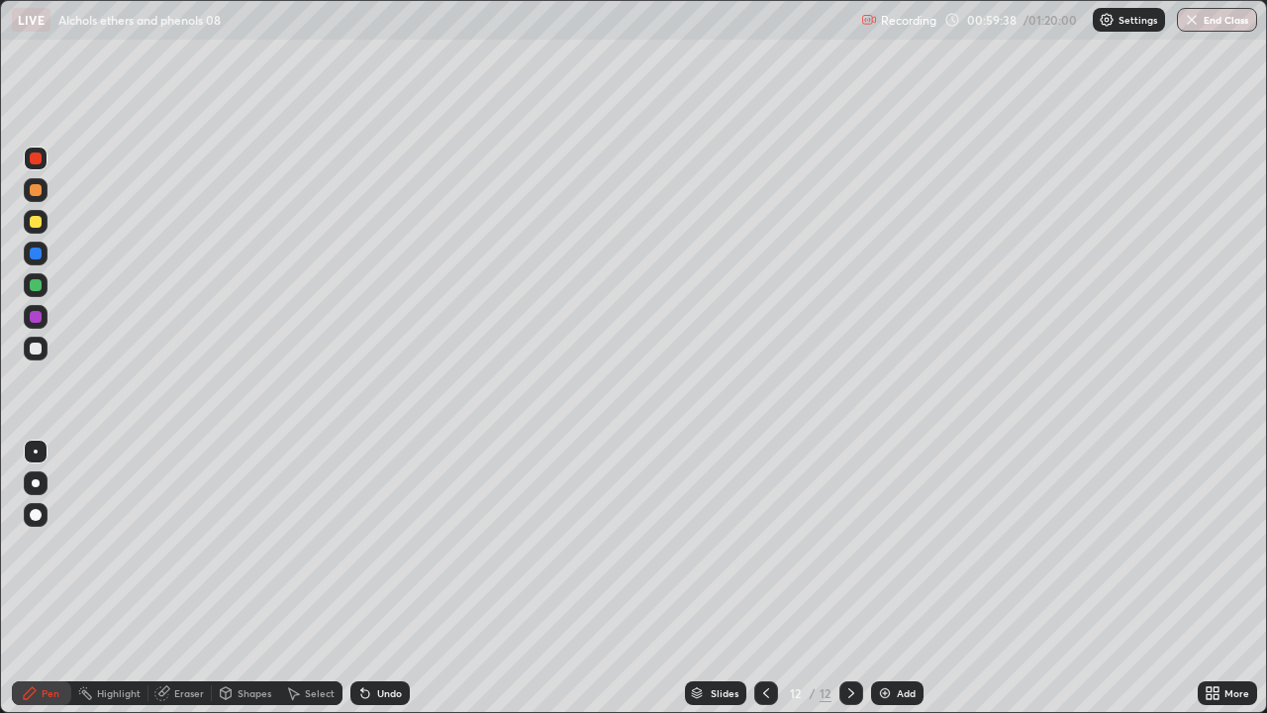
click at [885, 639] on img at bounding box center [885, 693] width 16 height 16
click at [32, 198] on div at bounding box center [36, 190] width 24 height 24
click at [35, 219] on div at bounding box center [36, 222] width 12 height 12
click at [706, 639] on div "Slides" at bounding box center [715, 693] width 61 height 24
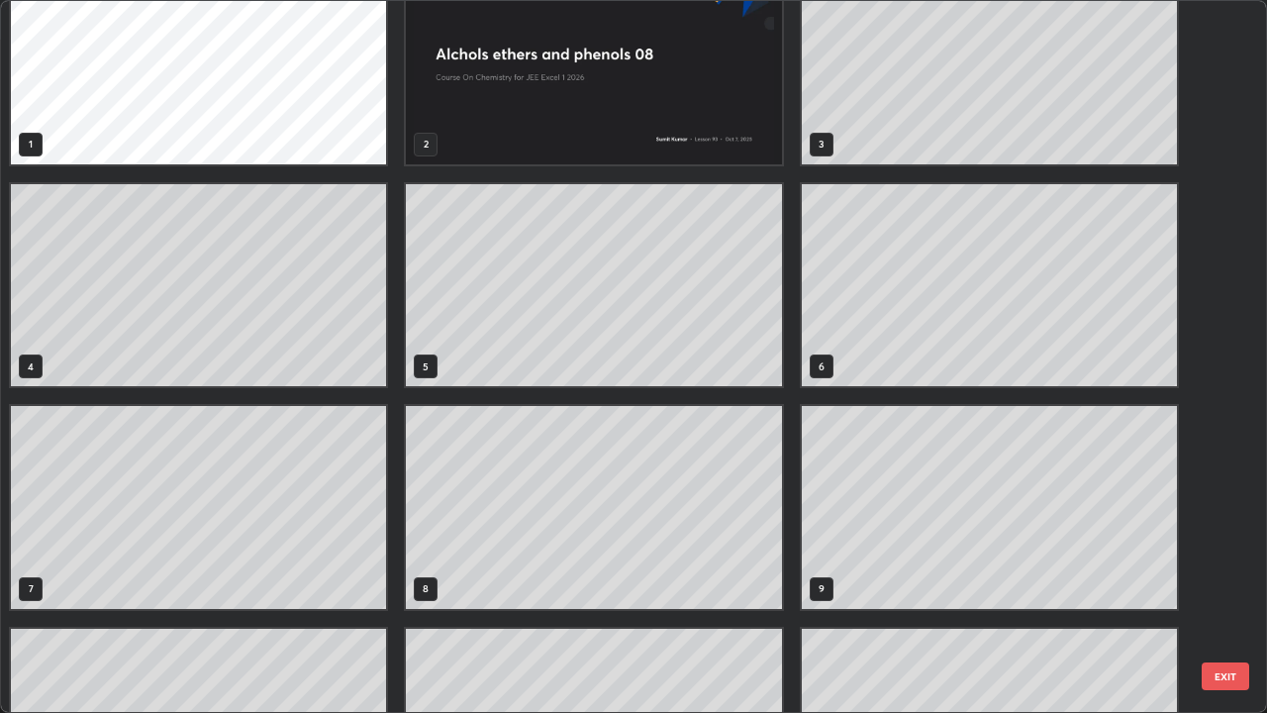
scroll to position [0, 0]
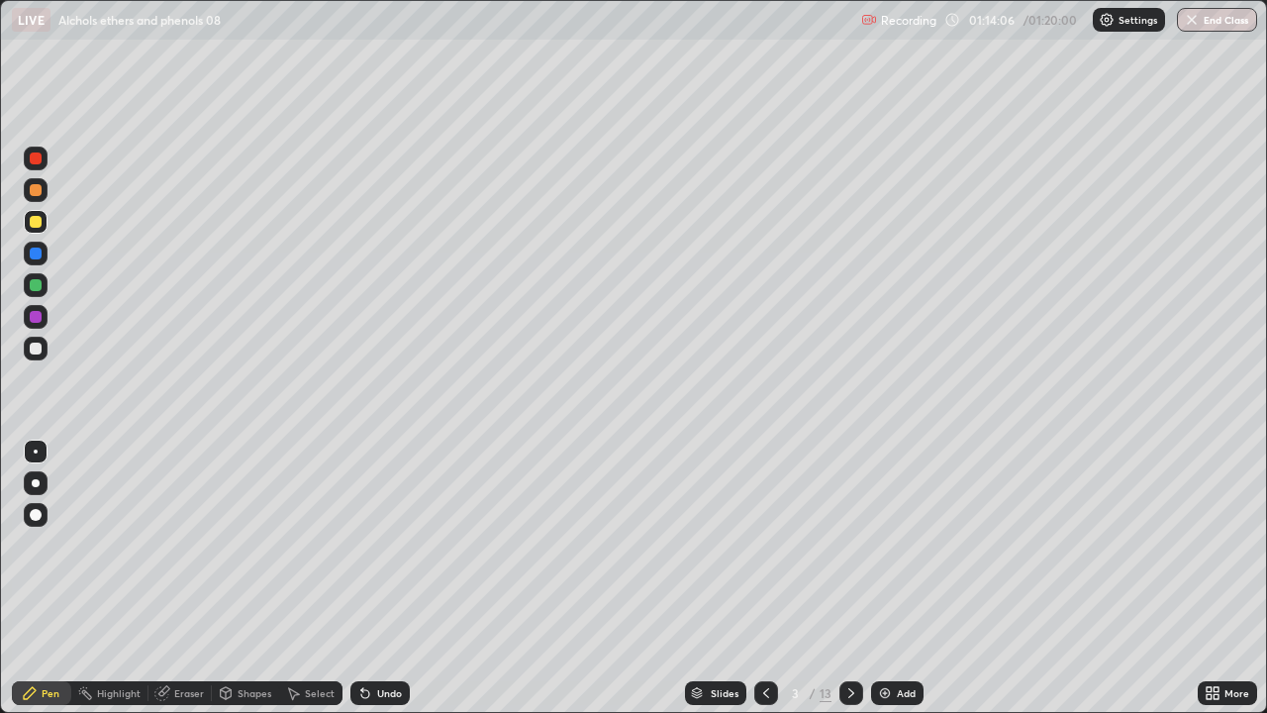
click at [858, 639] on div at bounding box center [852, 693] width 24 height 24
click at [856, 639] on div at bounding box center [852, 693] width 24 height 24
click at [859, 639] on div at bounding box center [852, 693] width 24 height 24
click at [856, 639] on div at bounding box center [852, 693] width 24 height 24
click at [851, 639] on icon at bounding box center [852, 693] width 16 height 16
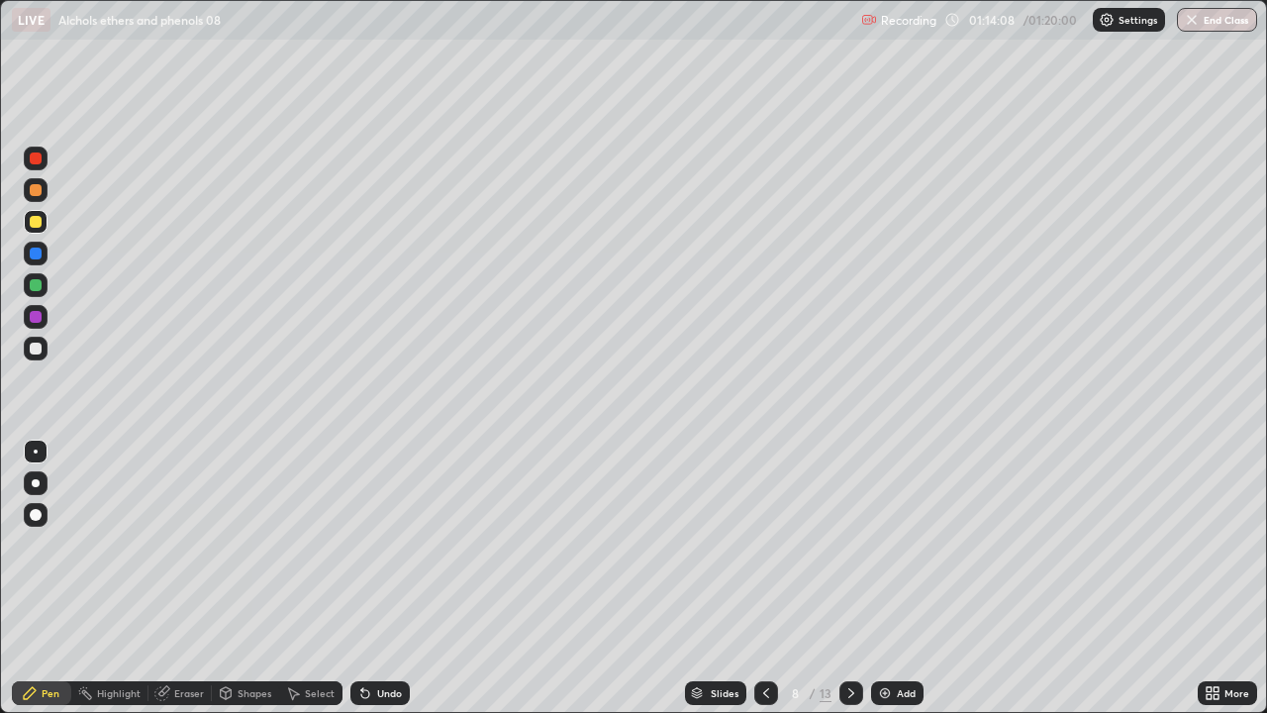
click at [850, 639] on icon at bounding box center [852, 693] width 16 height 16
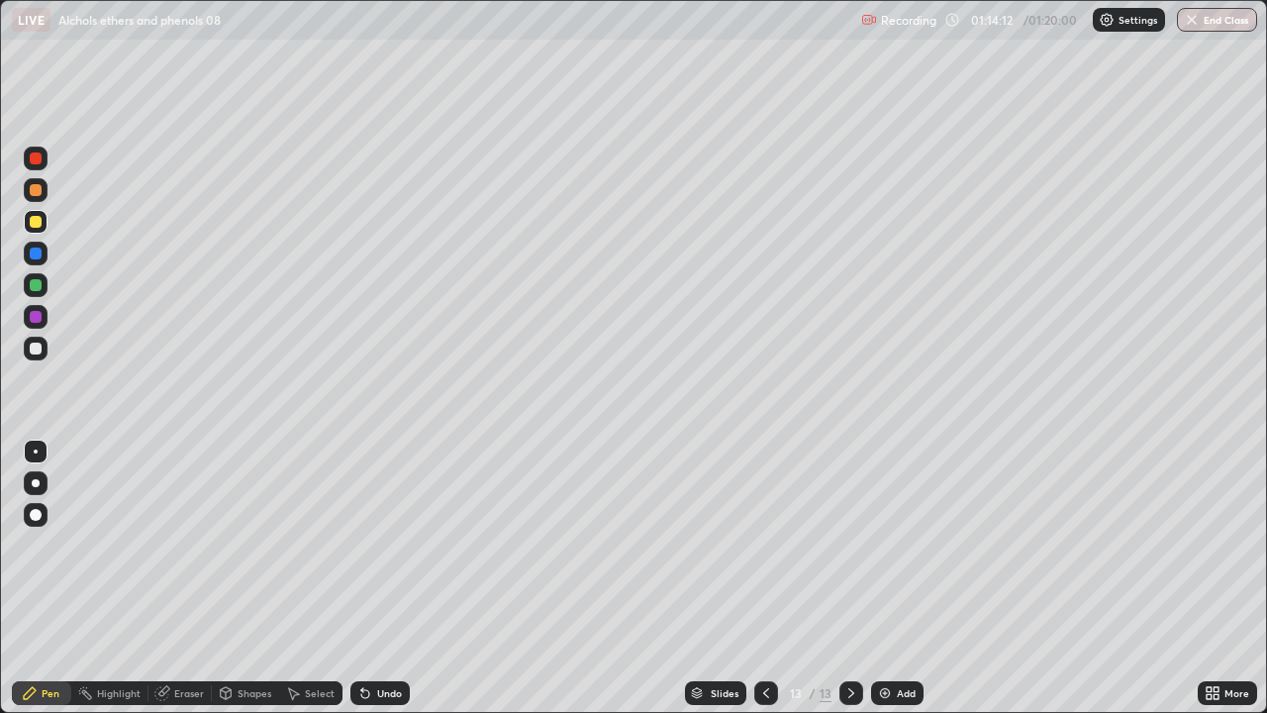
click at [855, 639] on icon at bounding box center [852, 693] width 16 height 16
click at [1190, 25] on img "button" at bounding box center [1193, 20] width 16 height 16
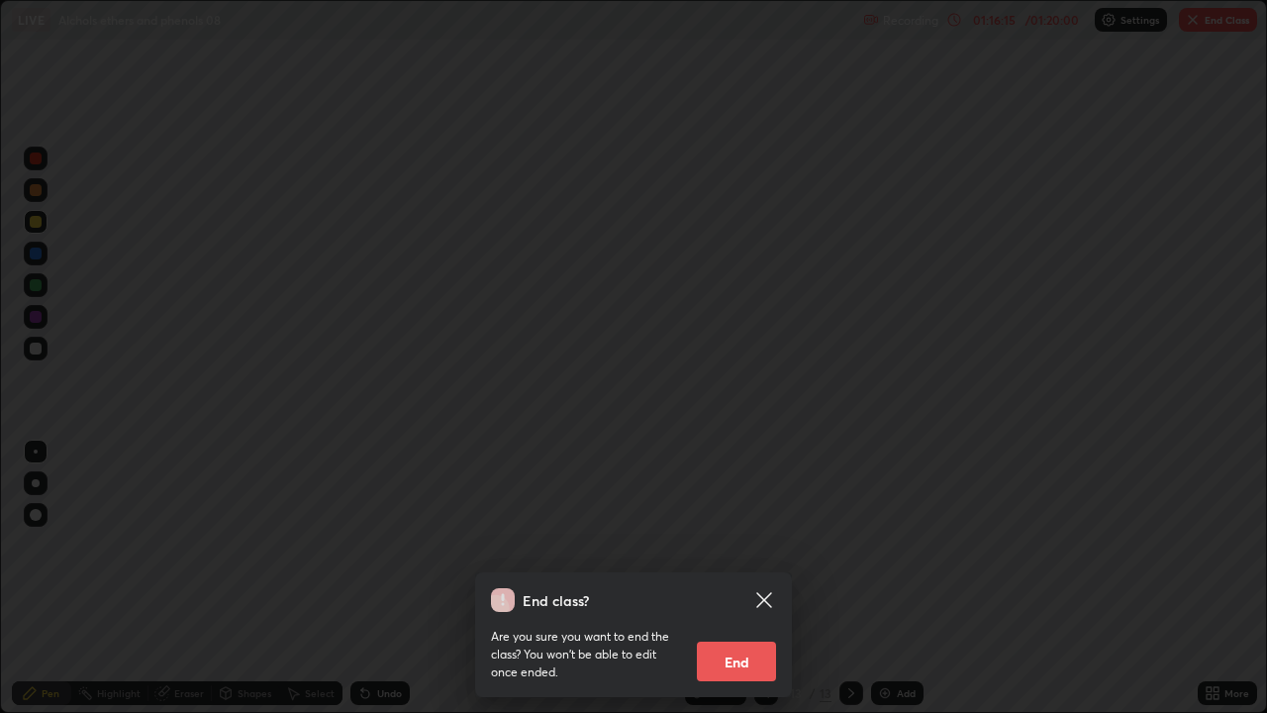
click at [745, 639] on button "End" at bounding box center [736, 662] width 79 height 40
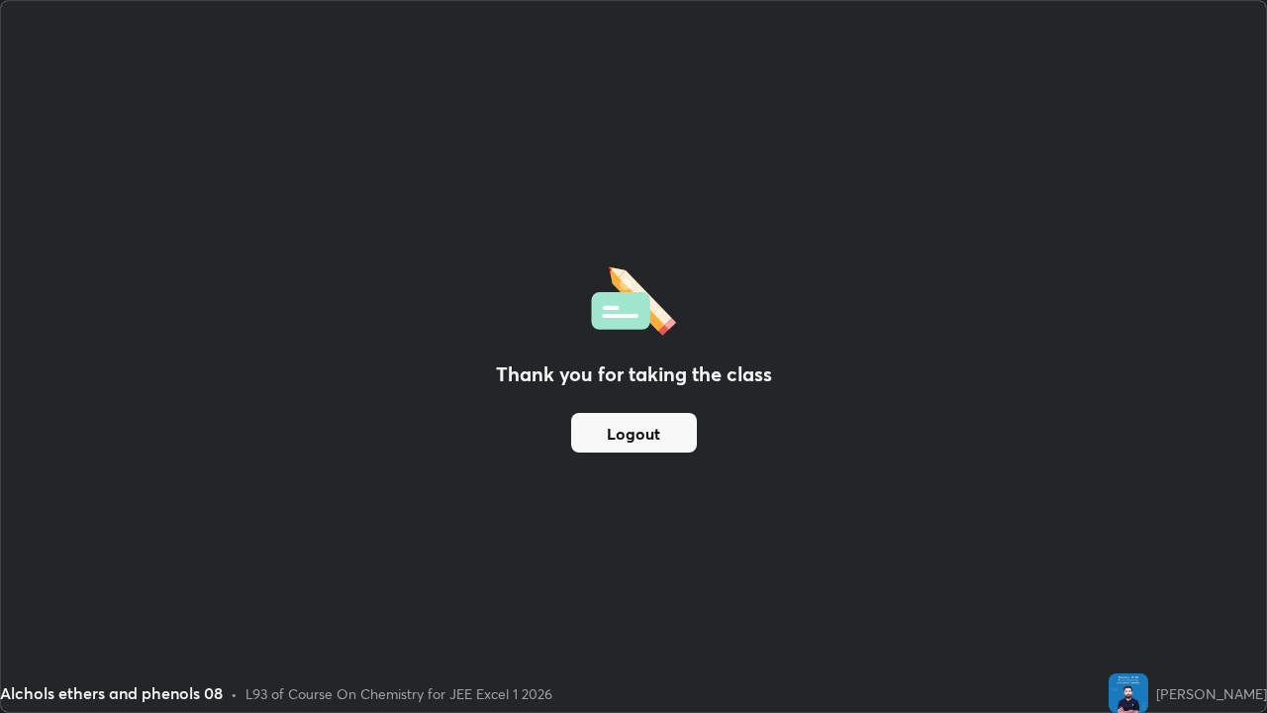
click at [629, 445] on button "Logout" at bounding box center [634, 433] width 126 height 40
